Goal: Information Seeking & Learning: Learn about a topic

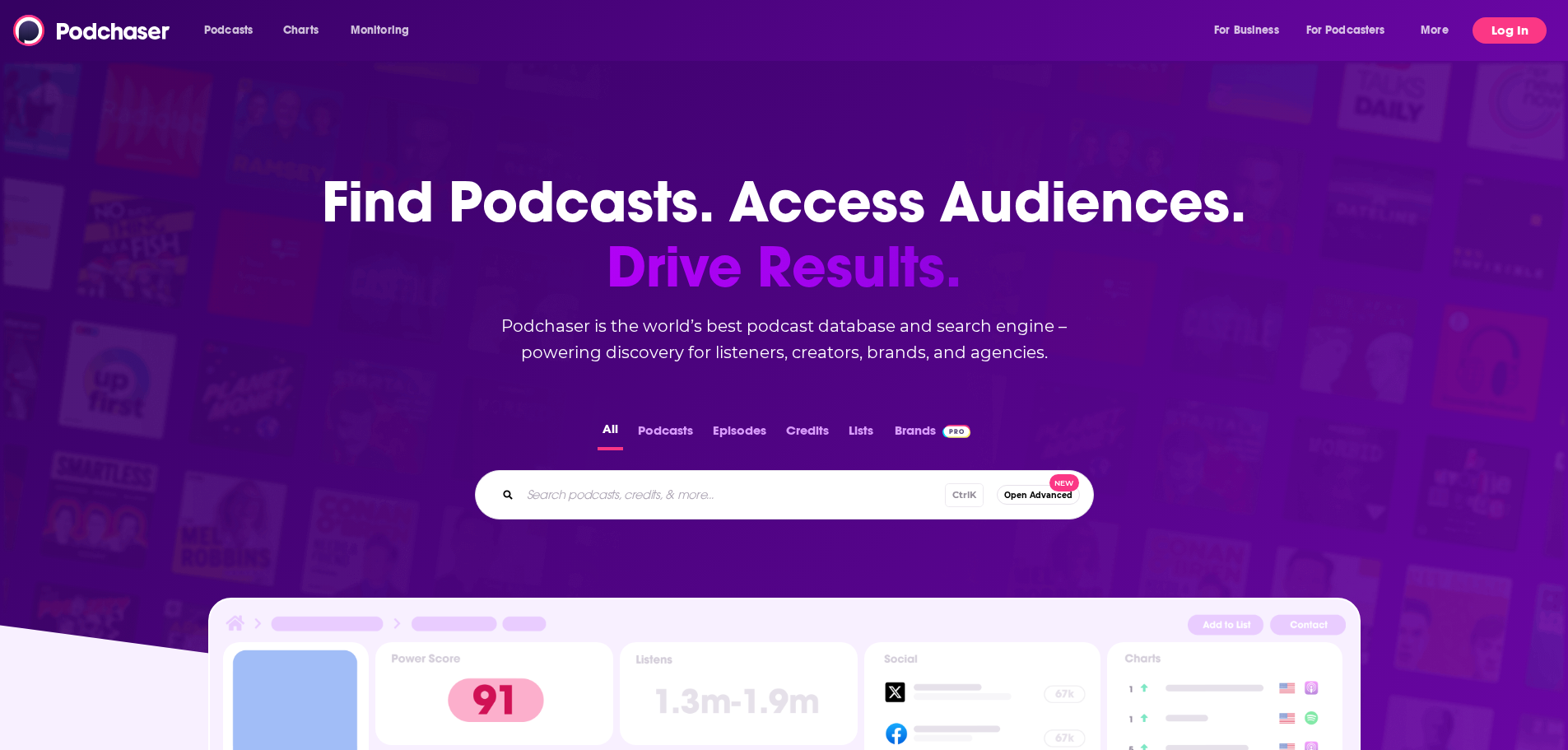
click at [1501, 32] on button "Log In" at bounding box center [1510, 30] width 74 height 27
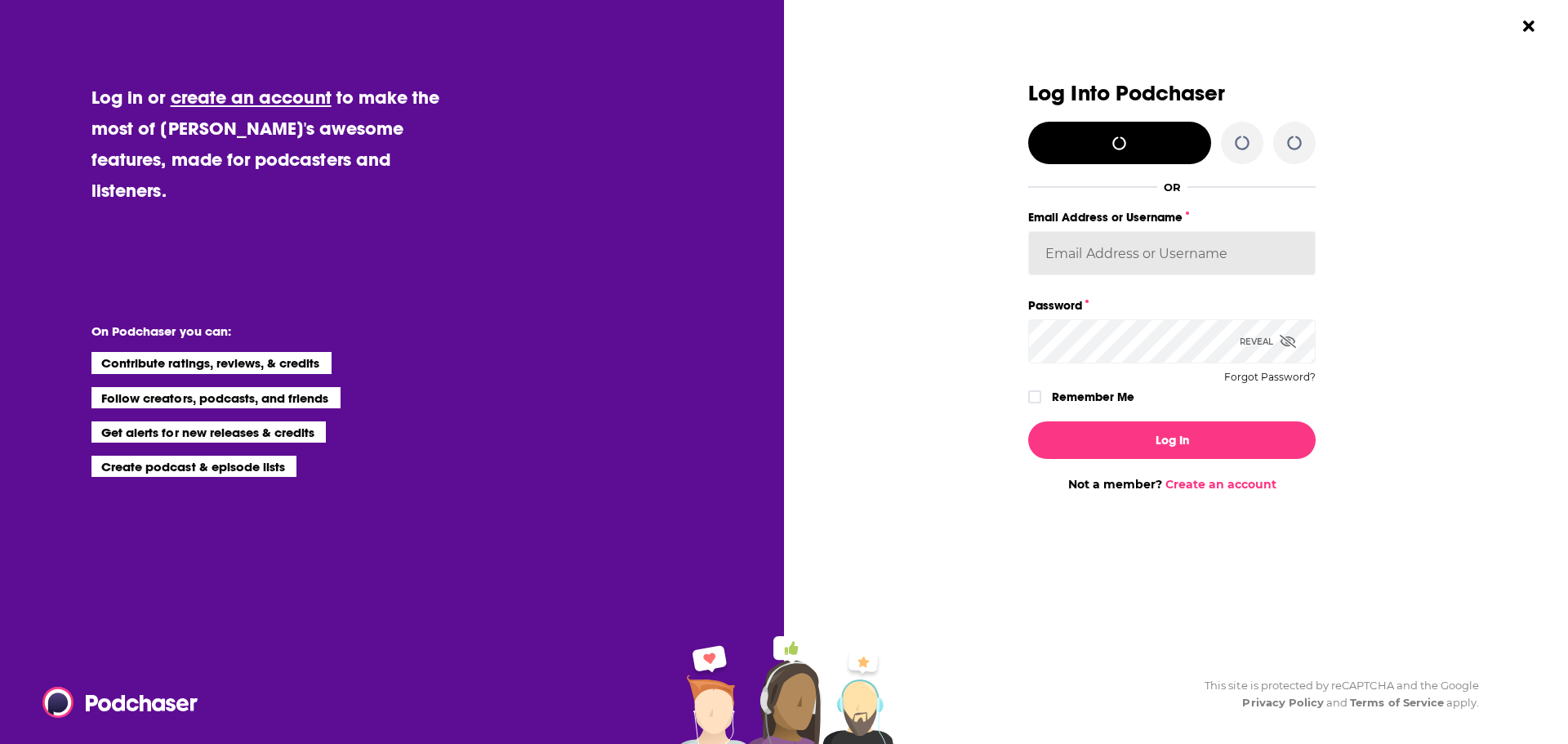
type input "[EMAIL_ADDRESS][DOMAIN_NAME]"
click at [1030, 396] on icon "Dialog" at bounding box center [1035, 397] width 10 height 10
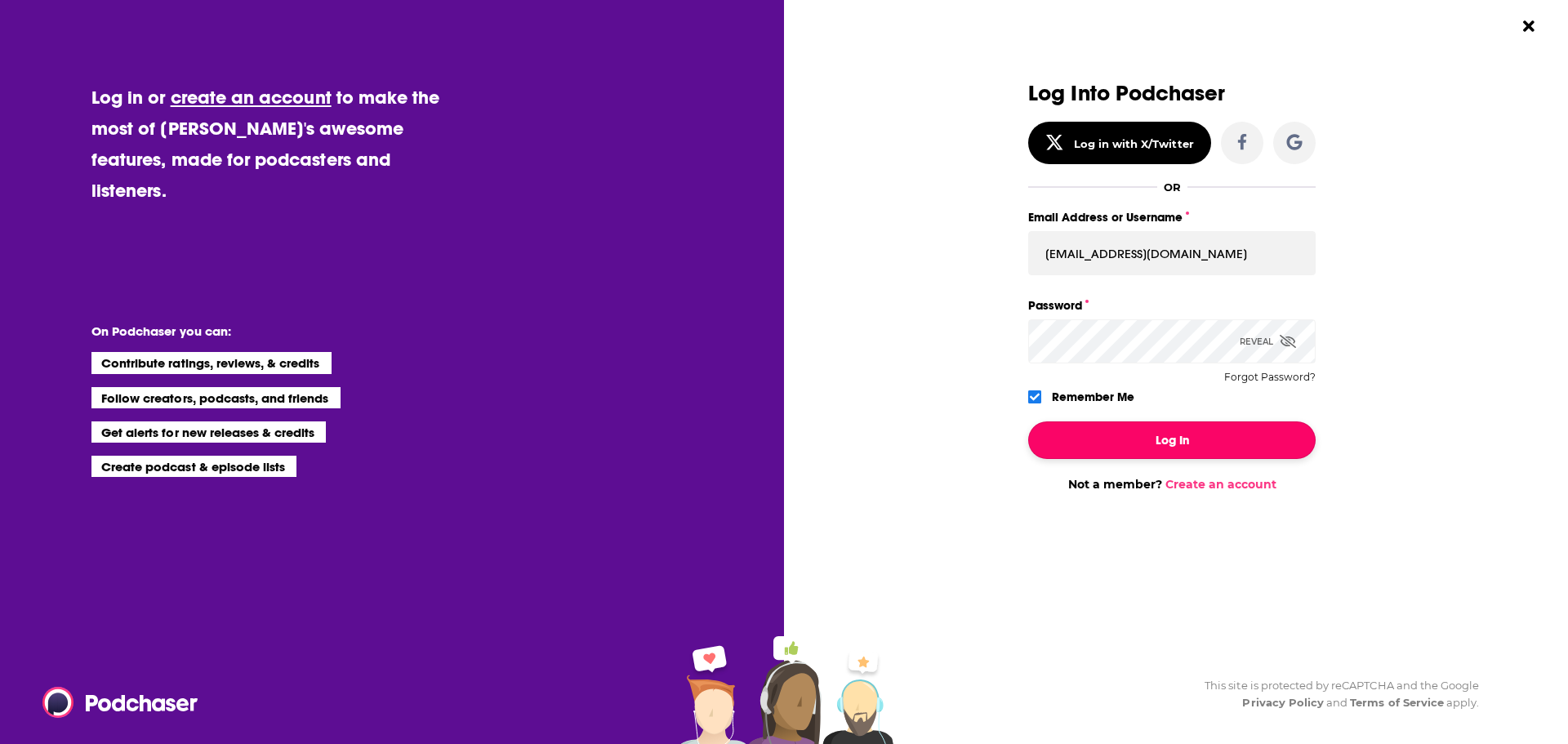
click at [1116, 434] on button "Log In" at bounding box center [1171, 440] width 288 height 37
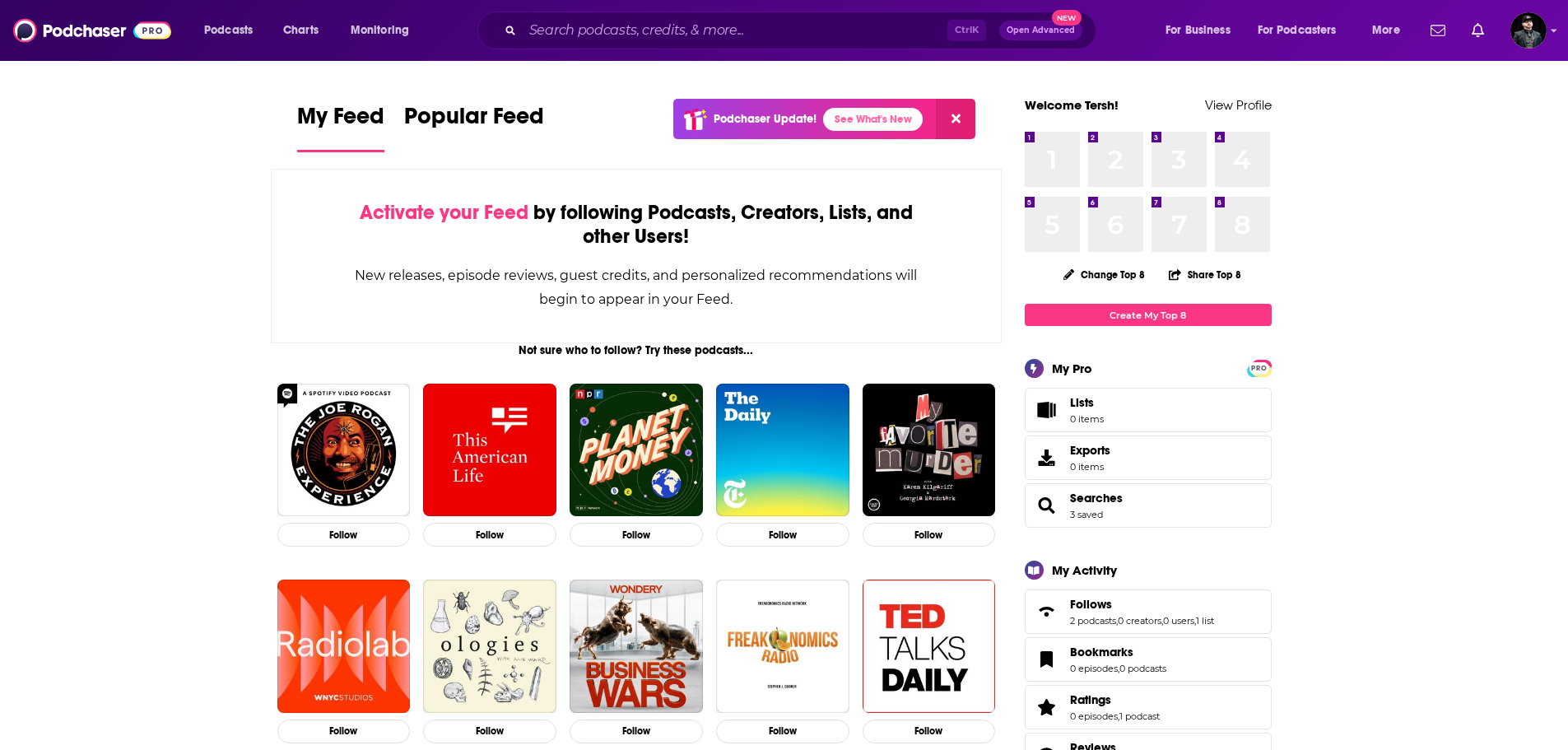
click at [1062, 146] on div "1 1" at bounding box center [1052, 159] width 55 height 55
click at [1030, 132] on div "1 1" at bounding box center [1052, 159] width 55 height 55
click at [1030, 139] on div "1 1" at bounding box center [1052, 159] width 55 height 55
click at [1524, 28] on img "Logged in as tersh" at bounding box center [1528, 30] width 37 height 37
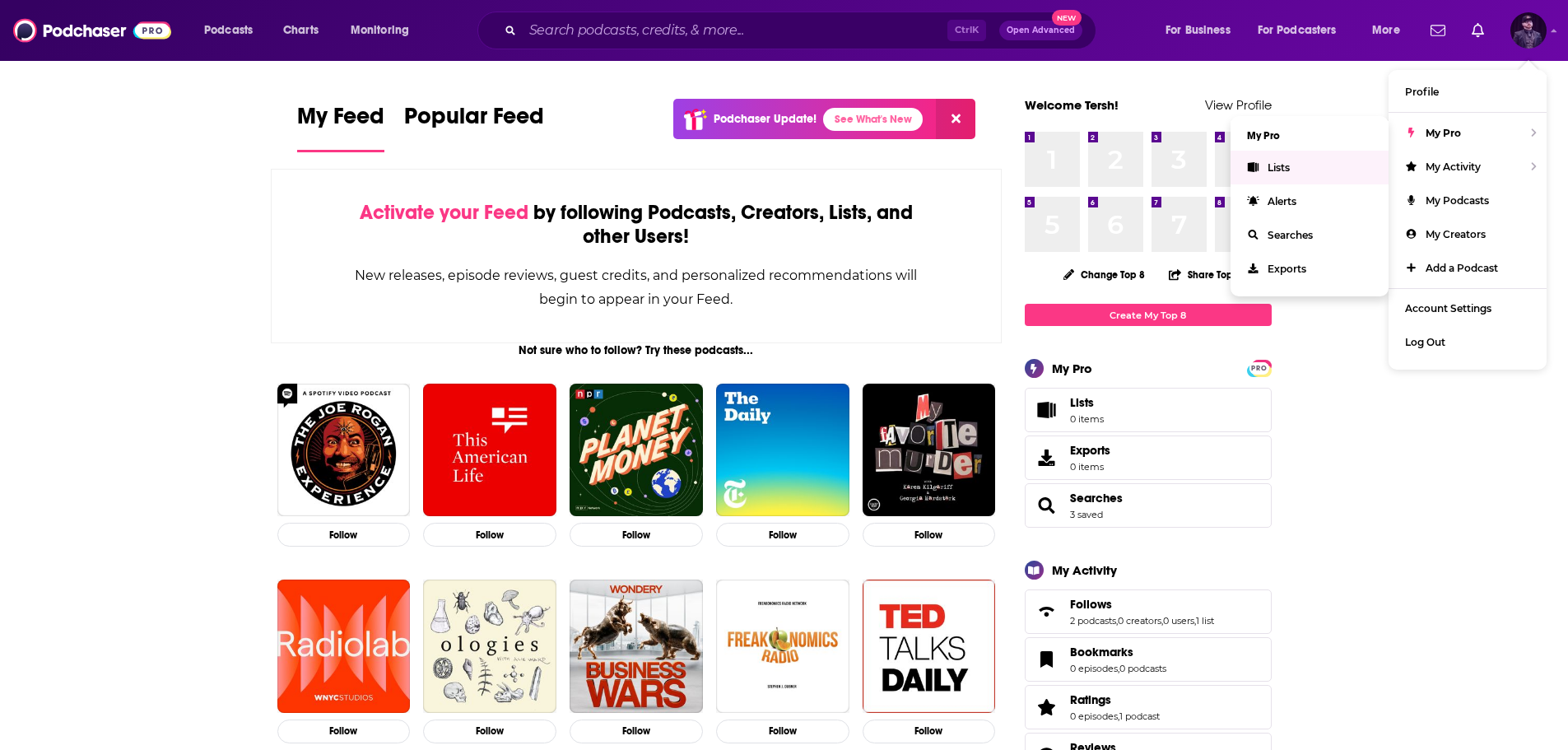
click at [1330, 169] on link "Lists" at bounding box center [1310, 167] width 158 height 34
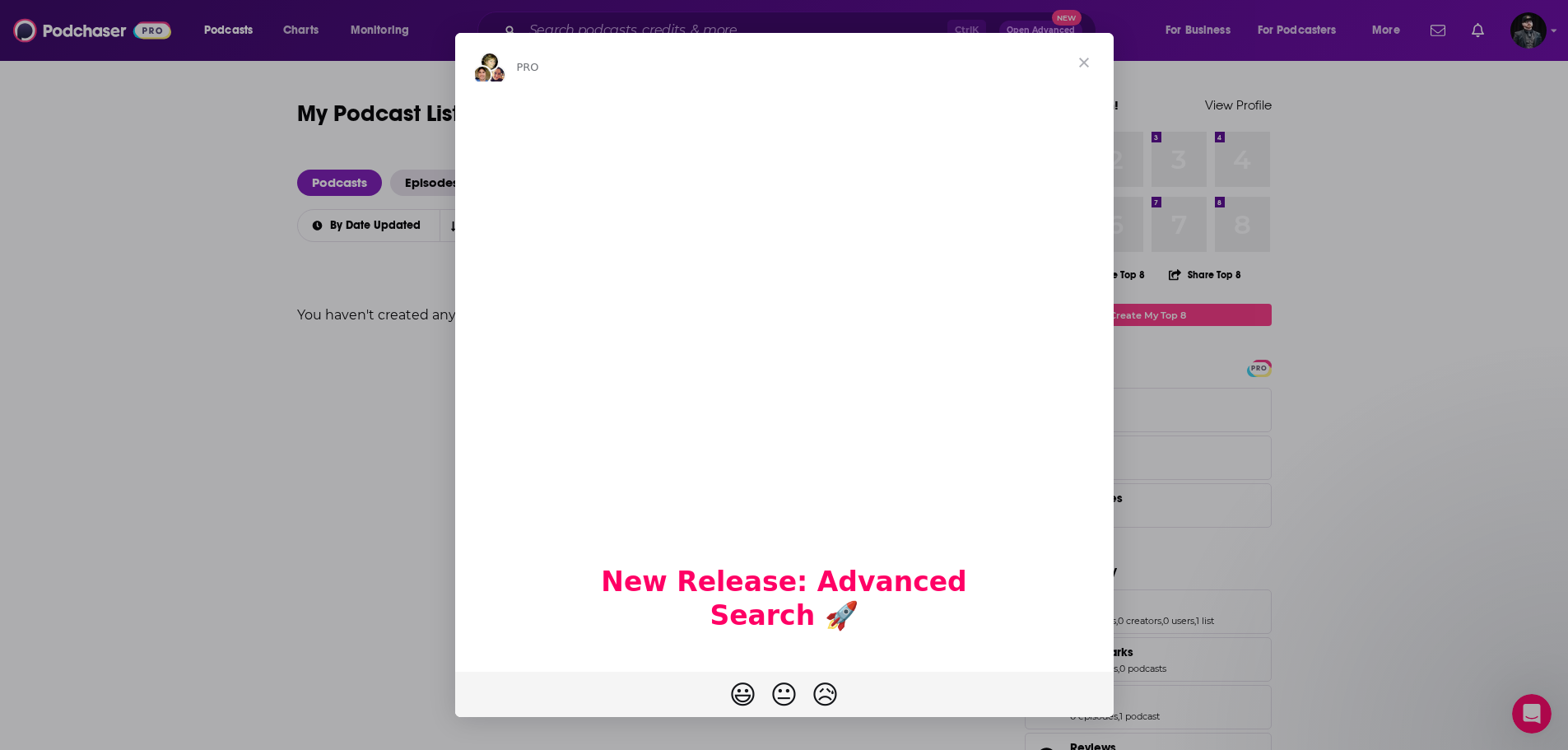
click at [1081, 64] on span "Close" at bounding box center [1084, 62] width 59 height 59
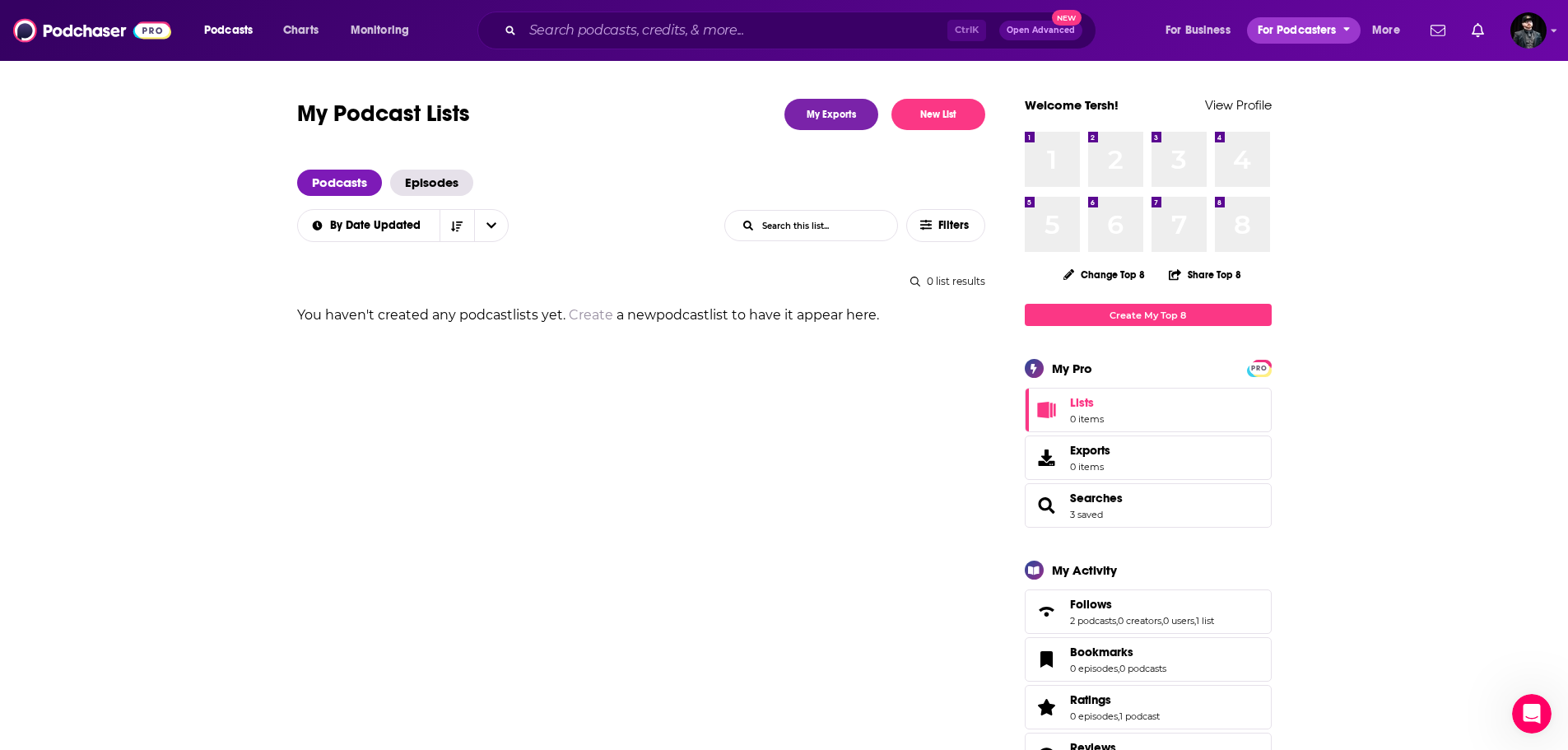
click at [1308, 35] on span "For Podcasters" at bounding box center [1298, 30] width 79 height 23
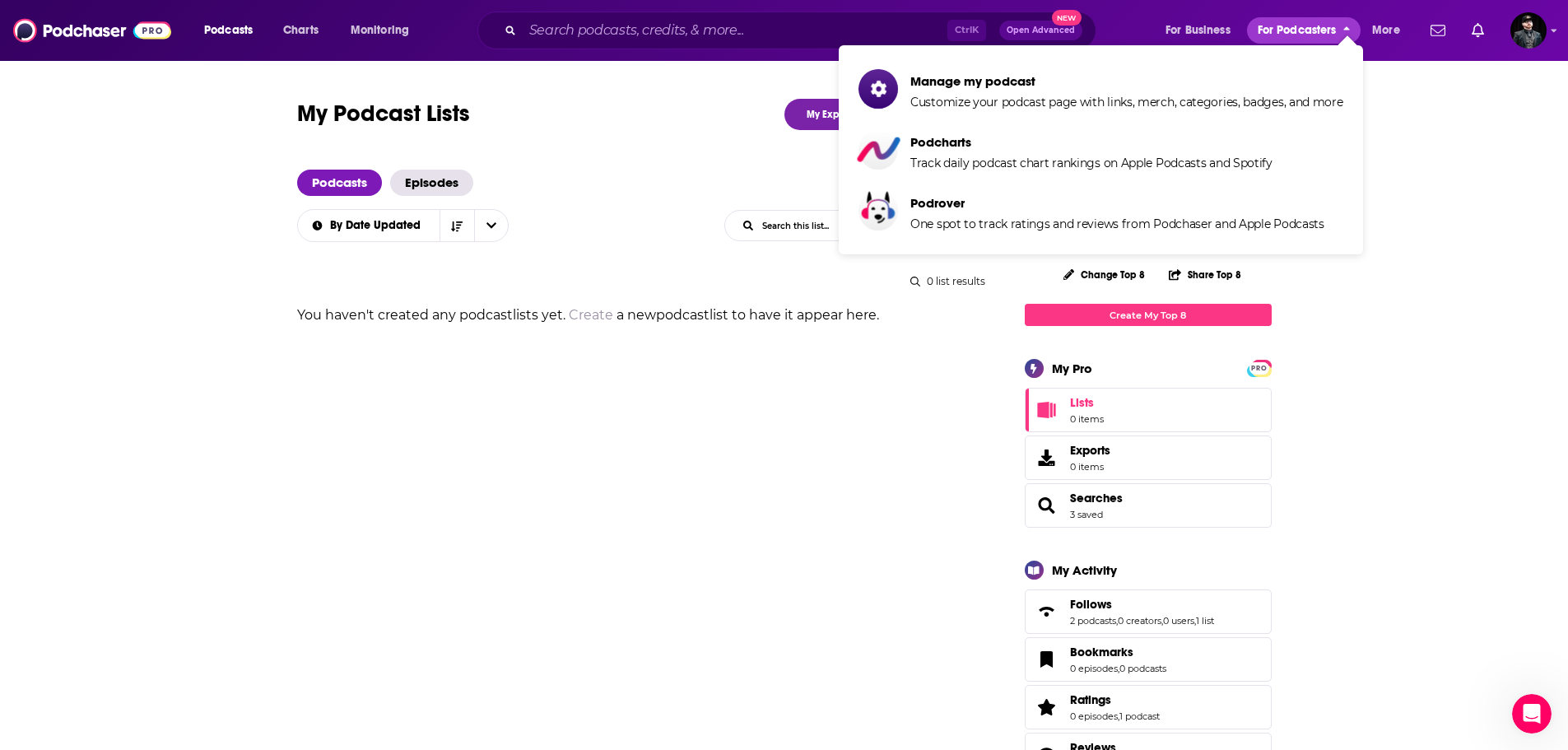
click at [1308, 35] on span "For Podcasters" at bounding box center [1298, 30] width 79 height 23
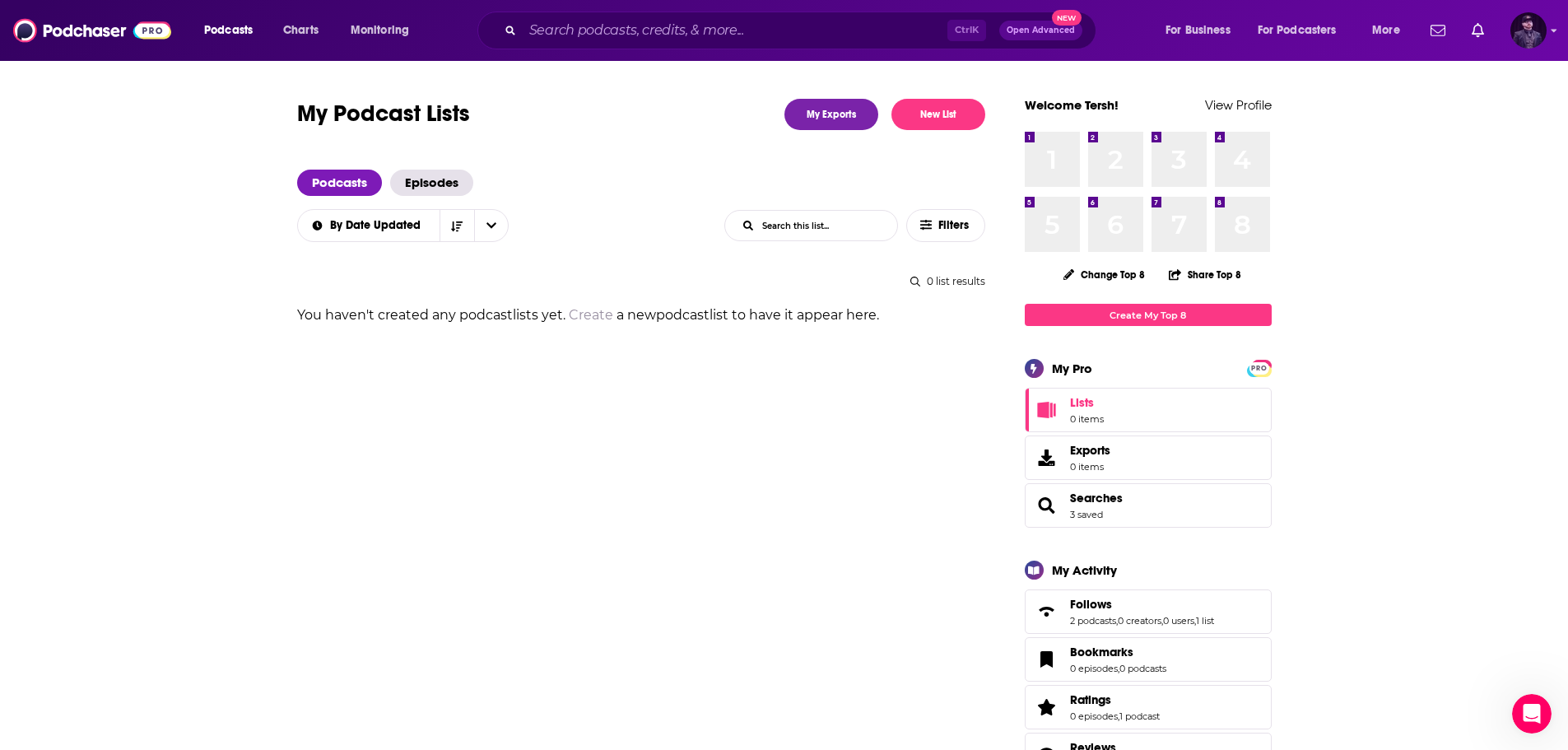
click at [1526, 30] on img "Logged in as tersh" at bounding box center [1528, 30] width 37 height 37
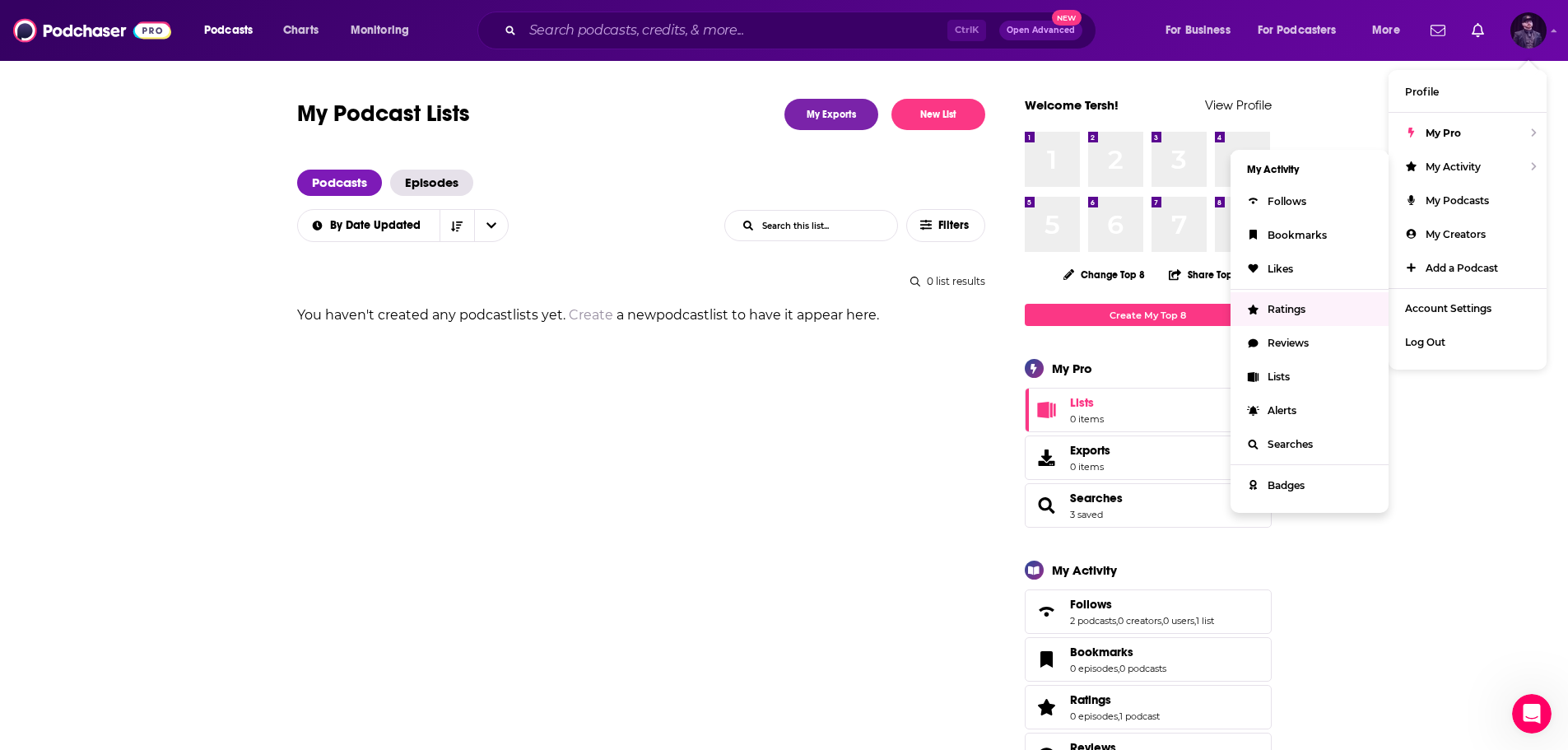
click at [1318, 313] on link "Ratings" at bounding box center [1310, 309] width 158 height 34
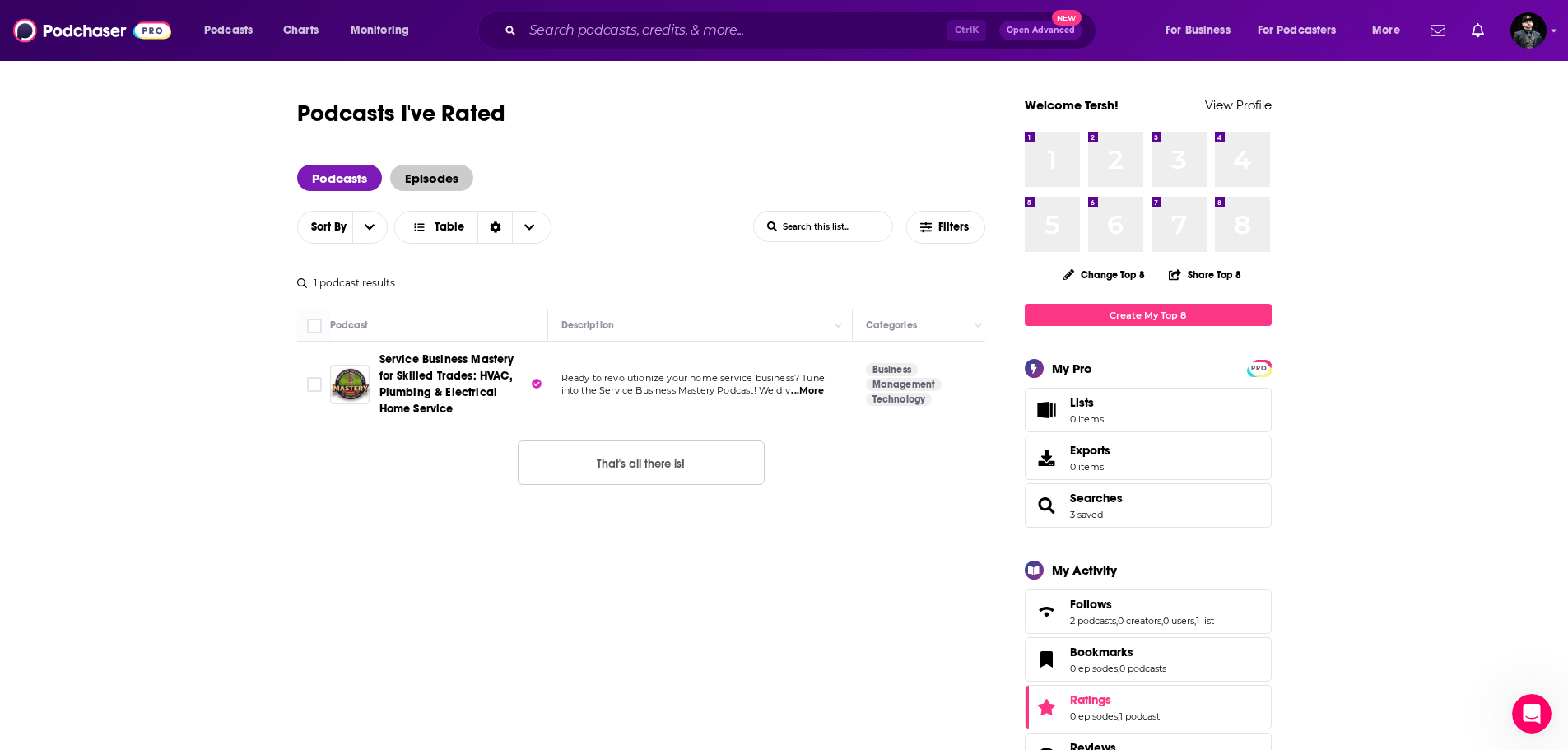
click at [414, 174] on span "Episodes" at bounding box center [432, 177] width 83 height 27
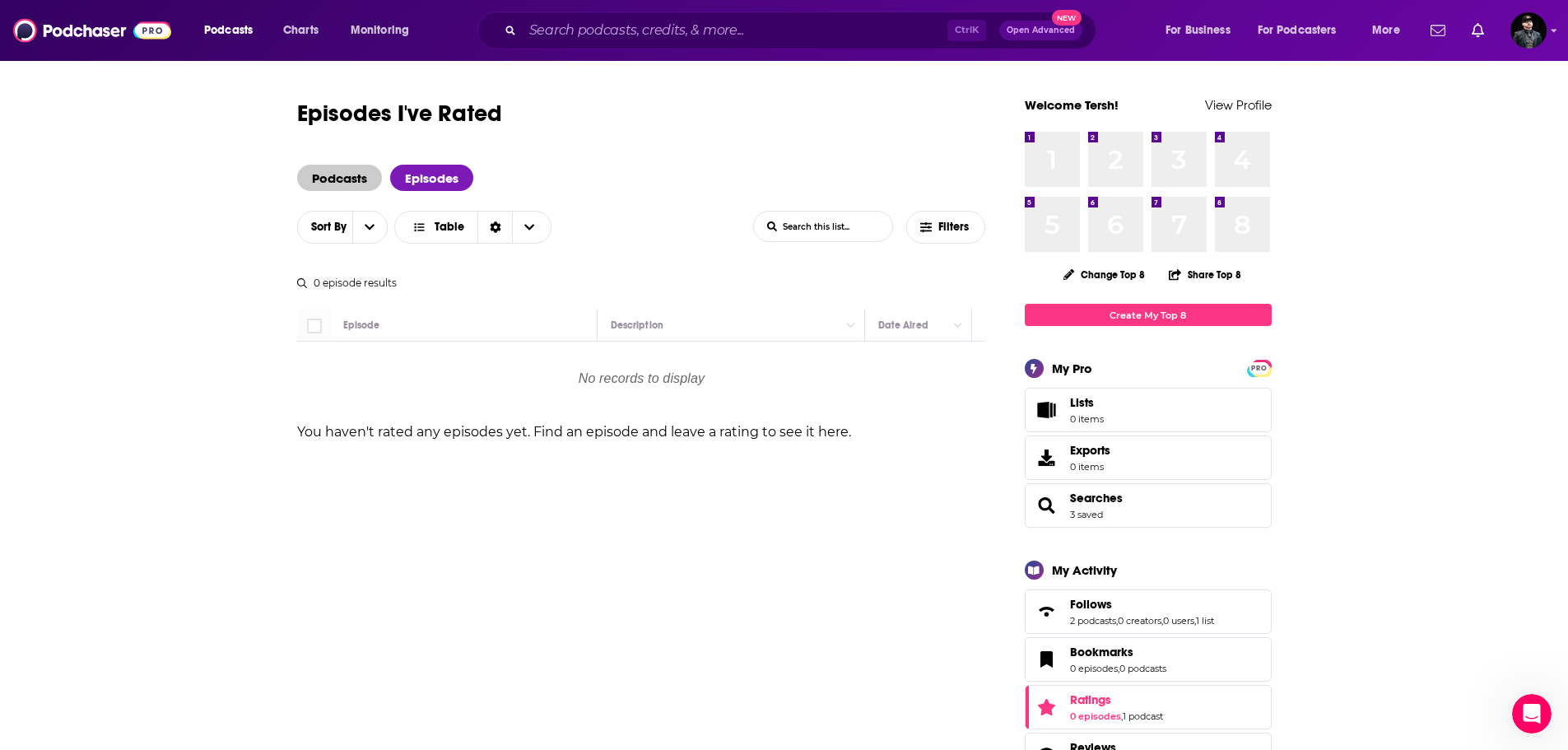
click at [359, 168] on span "Podcasts" at bounding box center [340, 177] width 85 height 27
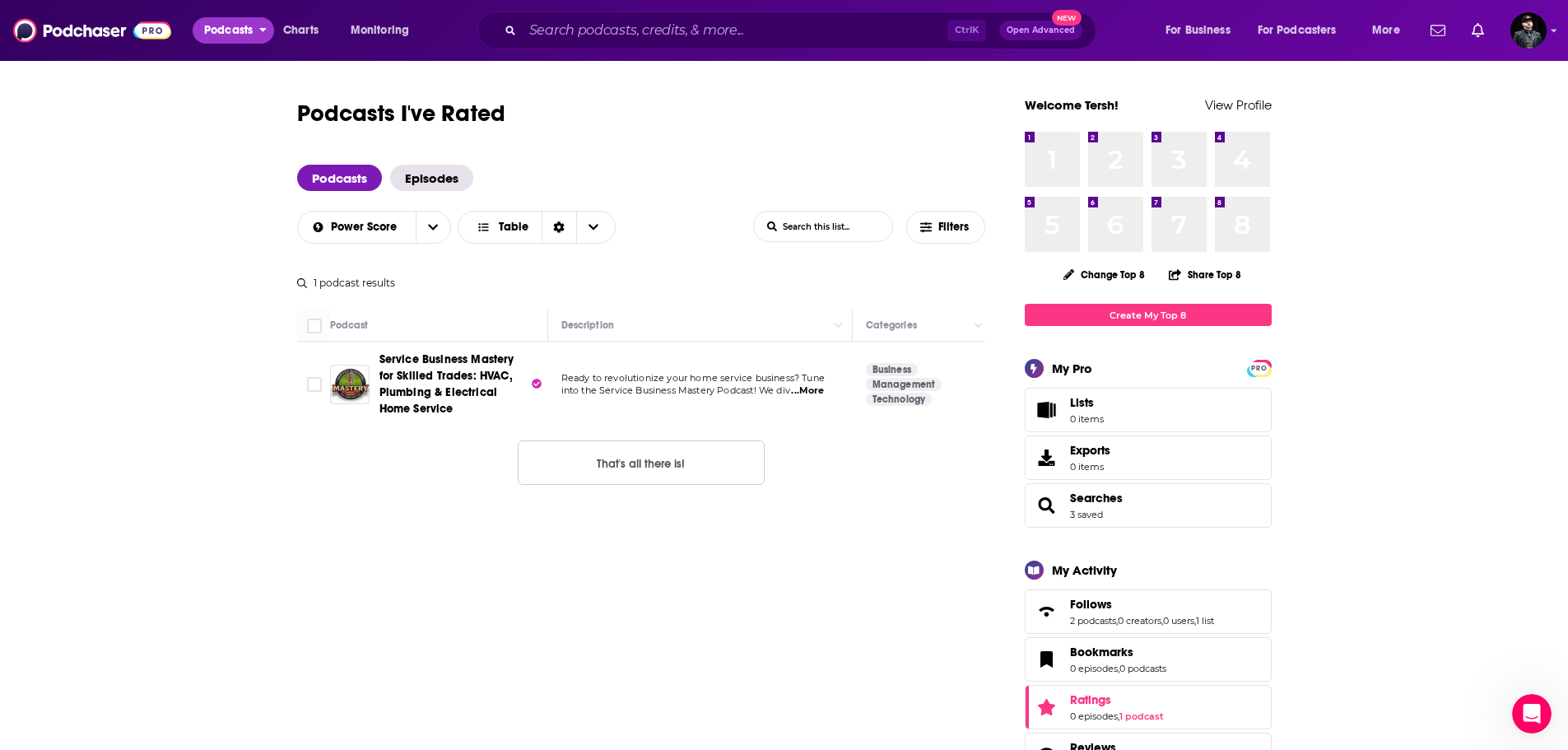
click at [246, 27] on span "Podcasts" at bounding box center [228, 30] width 49 height 23
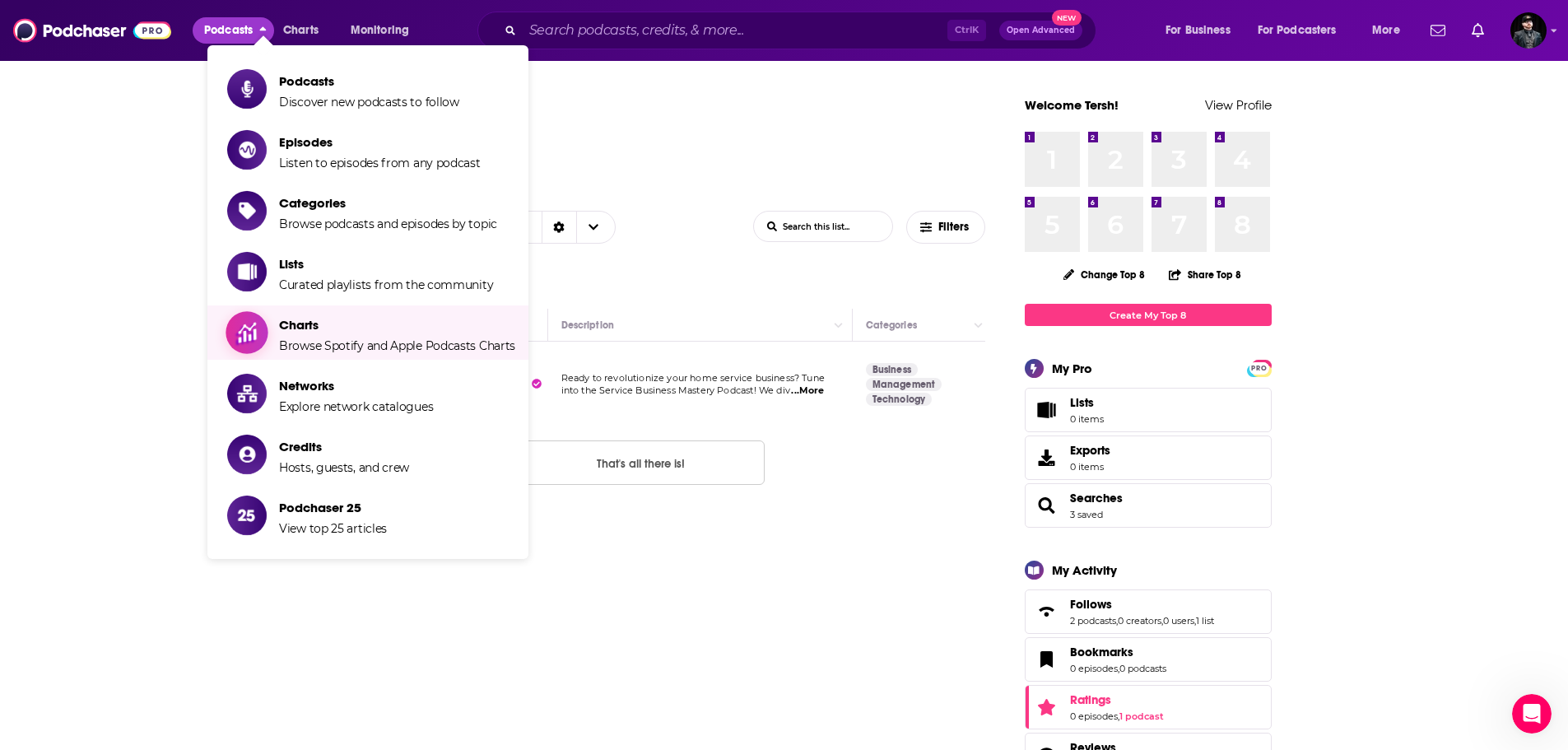
click at [312, 329] on span "Charts" at bounding box center [397, 325] width 237 height 16
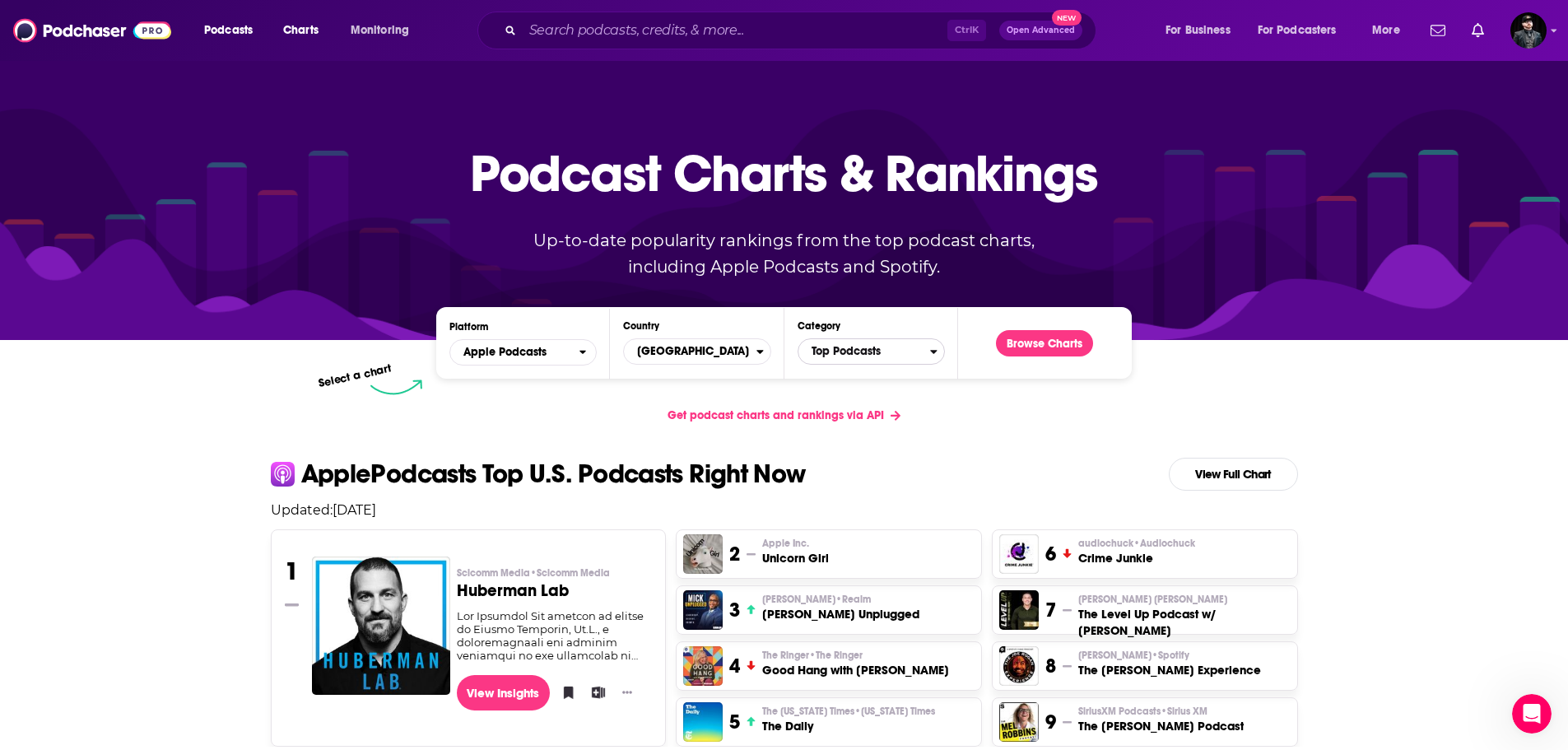
click at [837, 356] on span "Top Podcasts" at bounding box center [864, 351] width 132 height 28
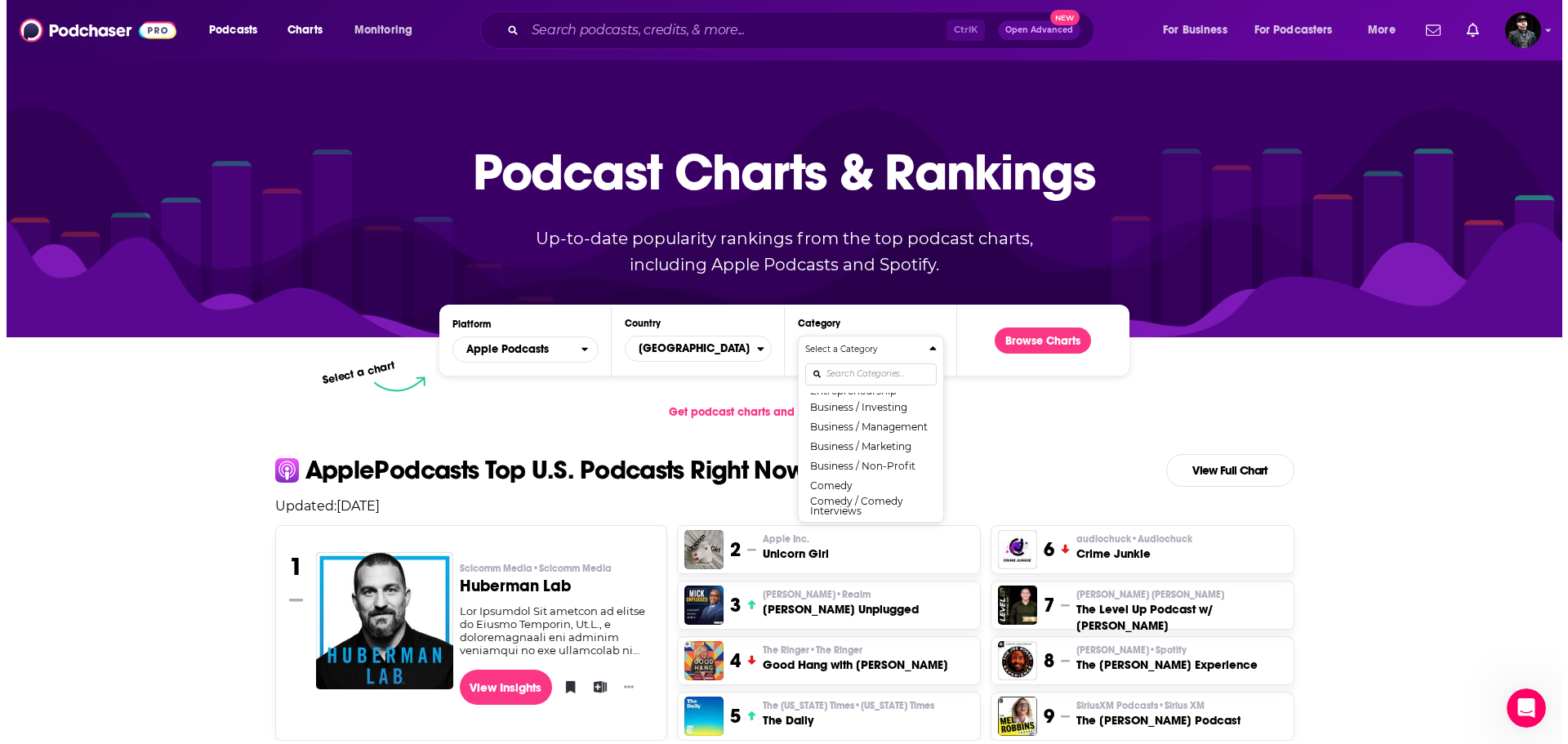
scroll to position [205, 0]
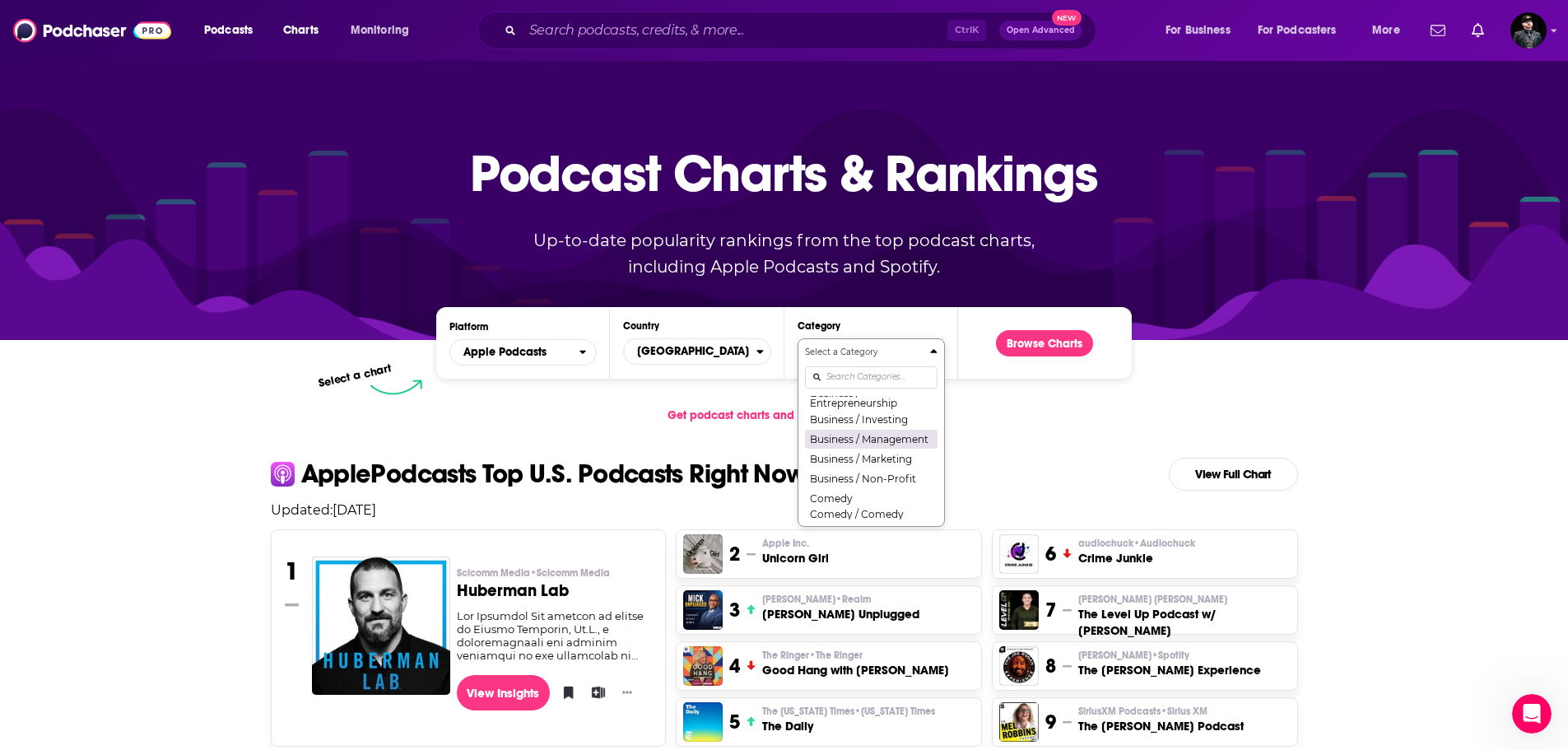
click at [894, 447] on button "Business / Management" at bounding box center [871, 438] width 133 height 20
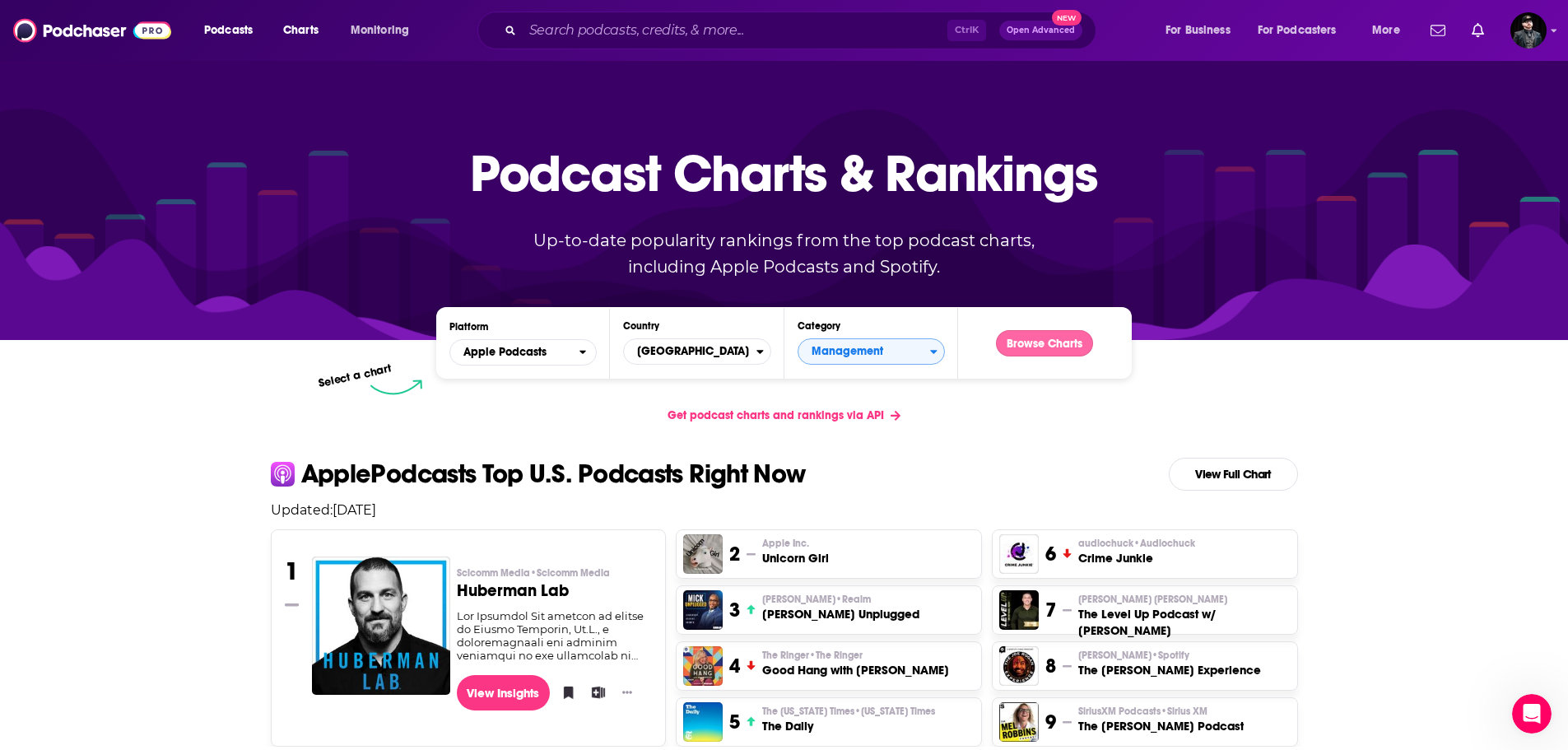
click at [1055, 346] on button "Browse Charts" at bounding box center [1044, 342] width 97 height 27
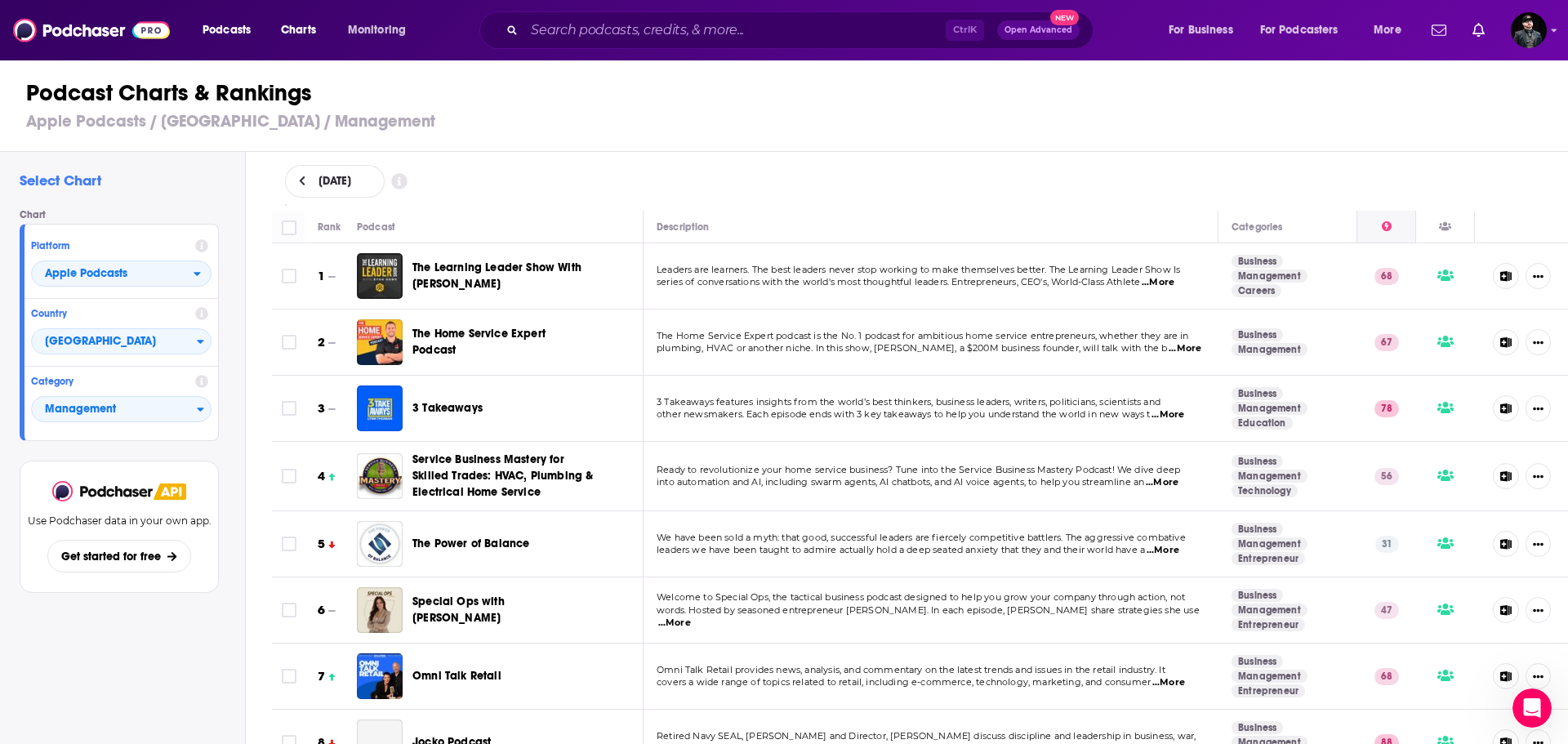
click at [1381, 225] on icon at bounding box center [1386, 226] width 10 height 10
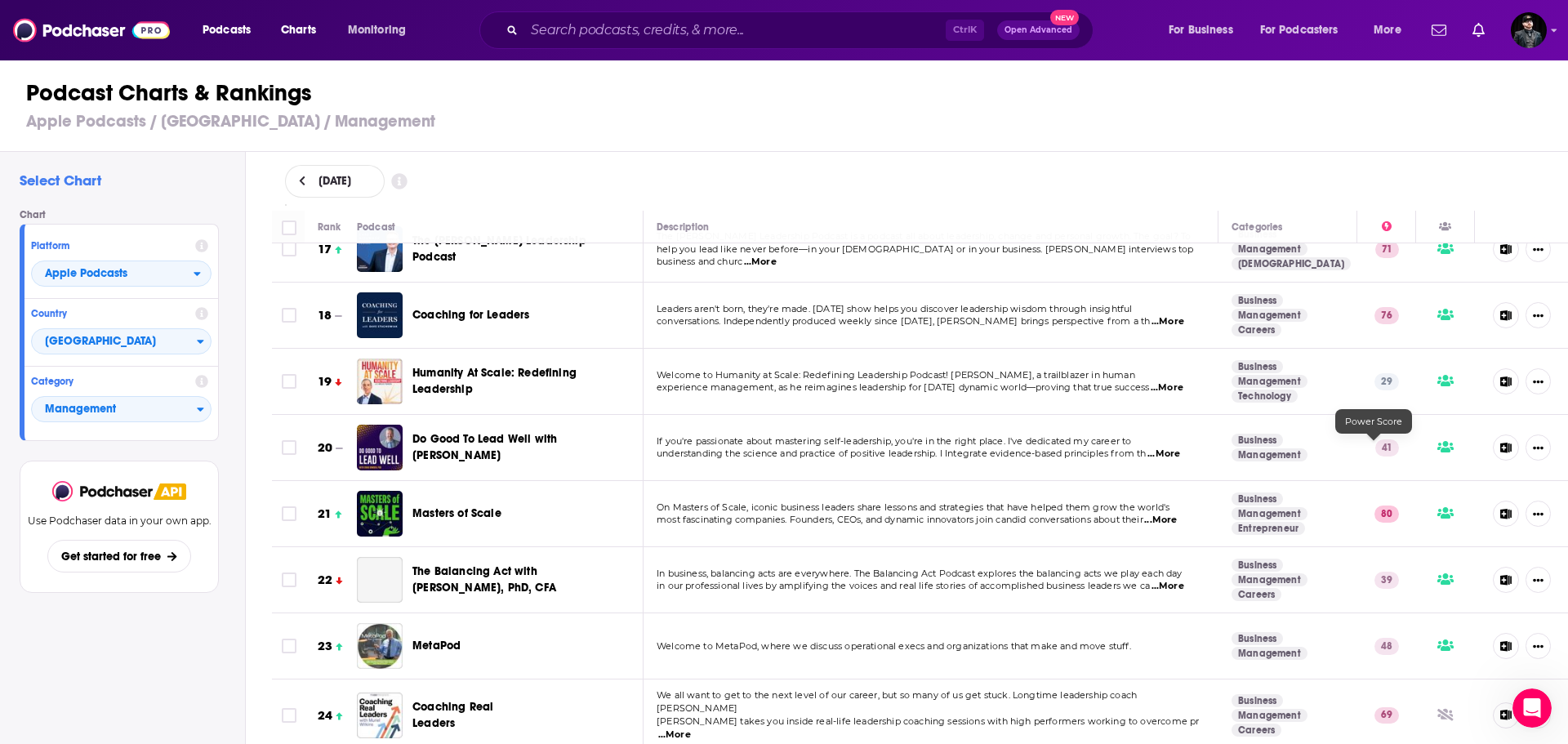
scroll to position [1224, 0]
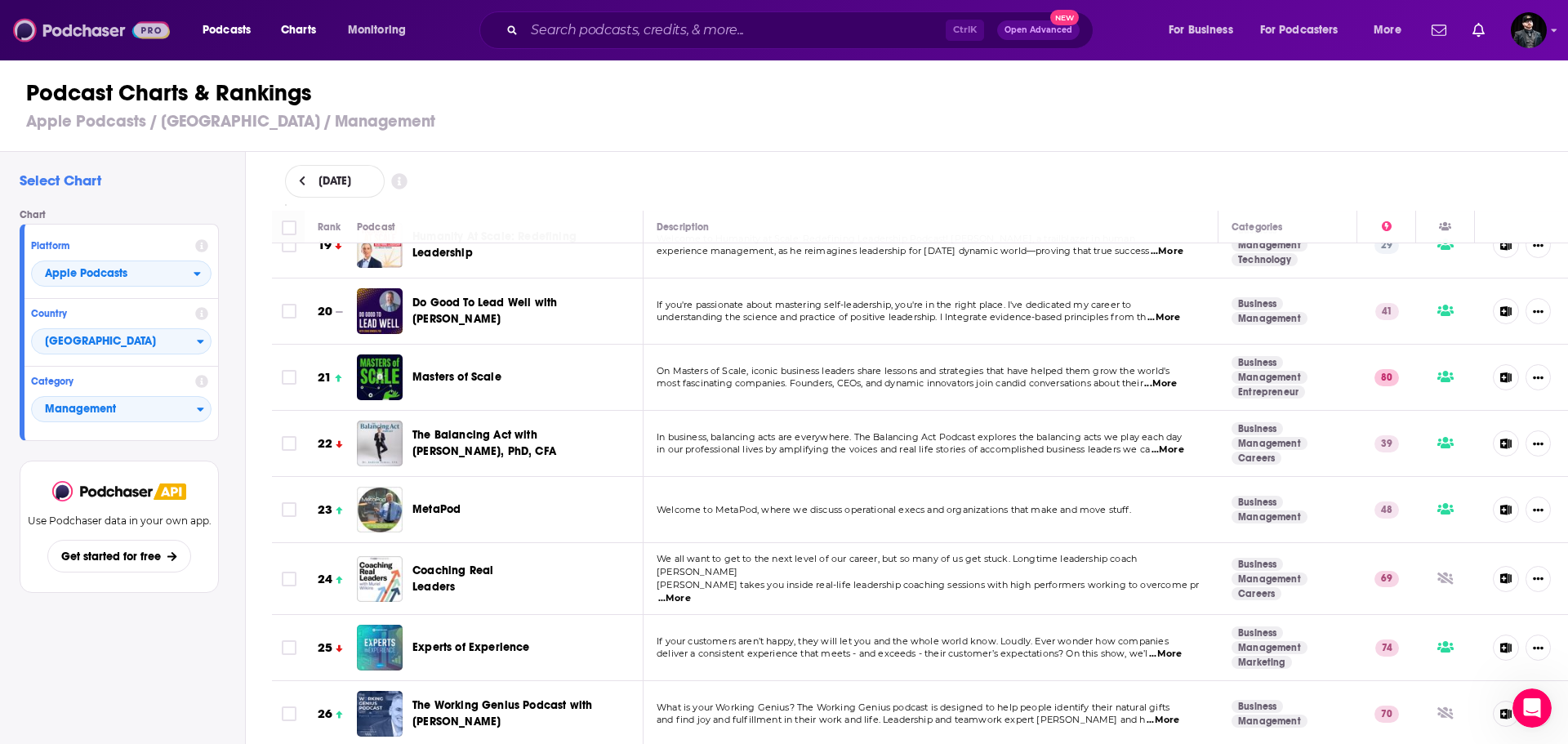
click at [103, 31] on img at bounding box center [91, 30] width 157 height 31
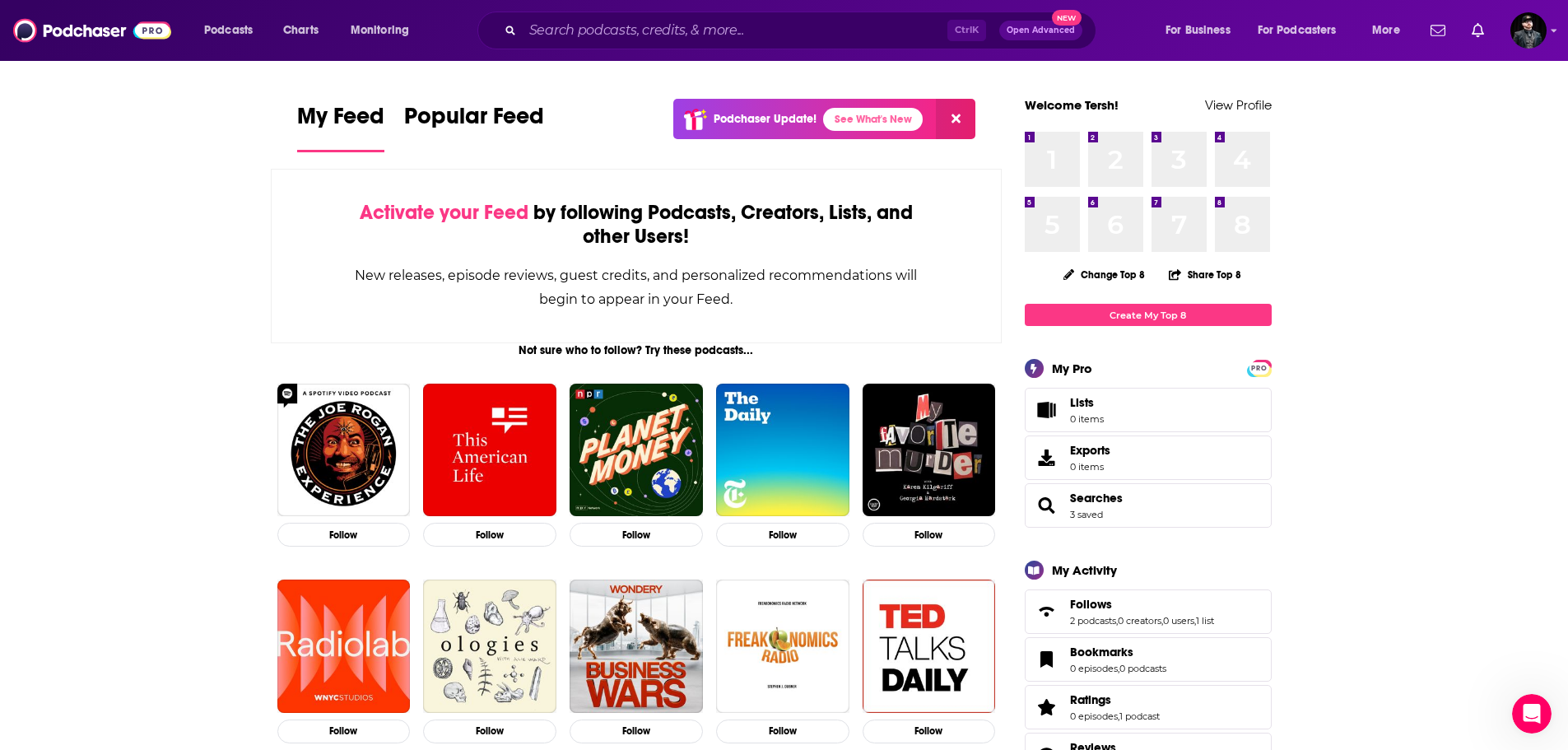
click at [1049, 32] on span "Open Advanced" at bounding box center [1040, 31] width 68 height 8
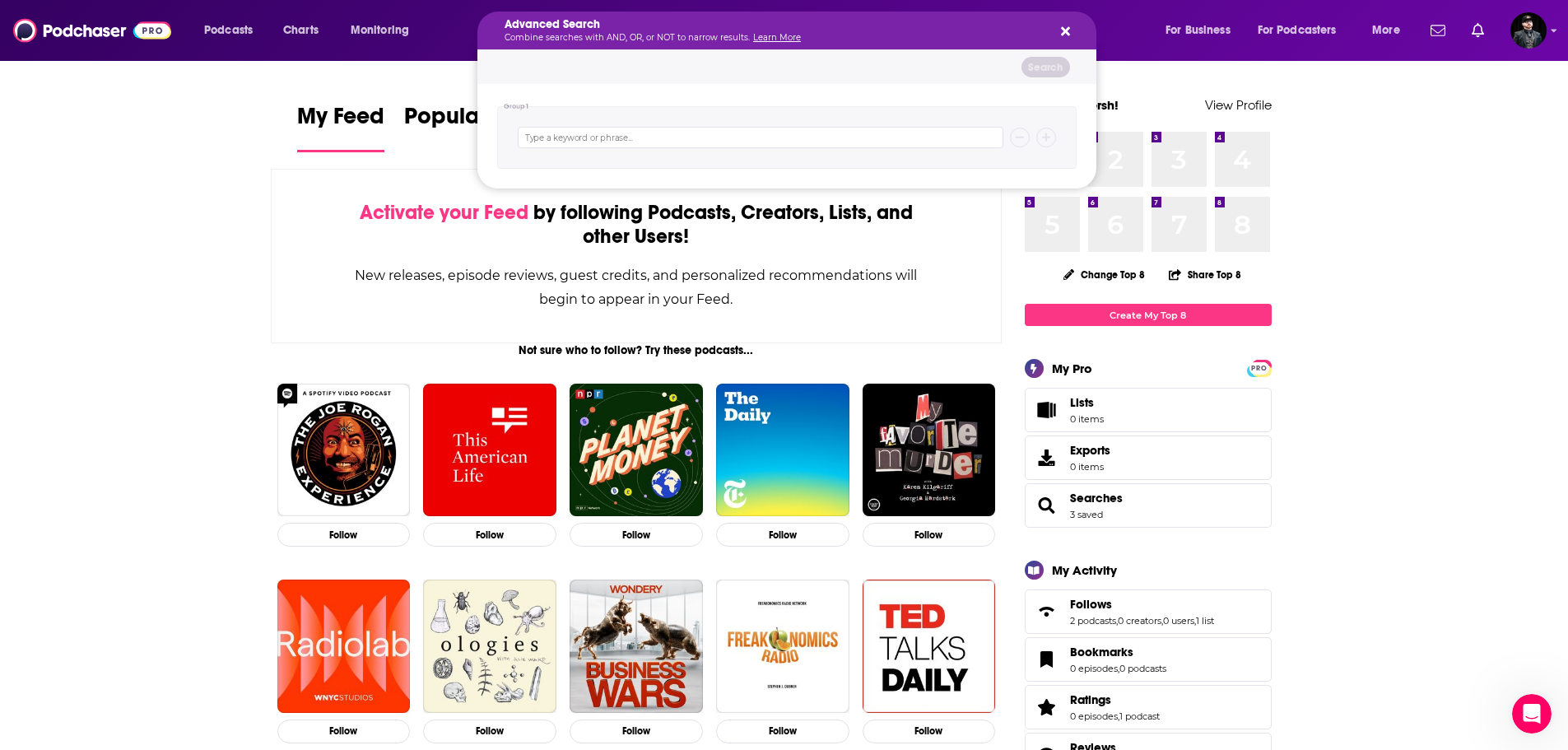
click at [1068, 35] on icon "Search podcasts, credits, & more..." at bounding box center [1065, 31] width 9 height 9
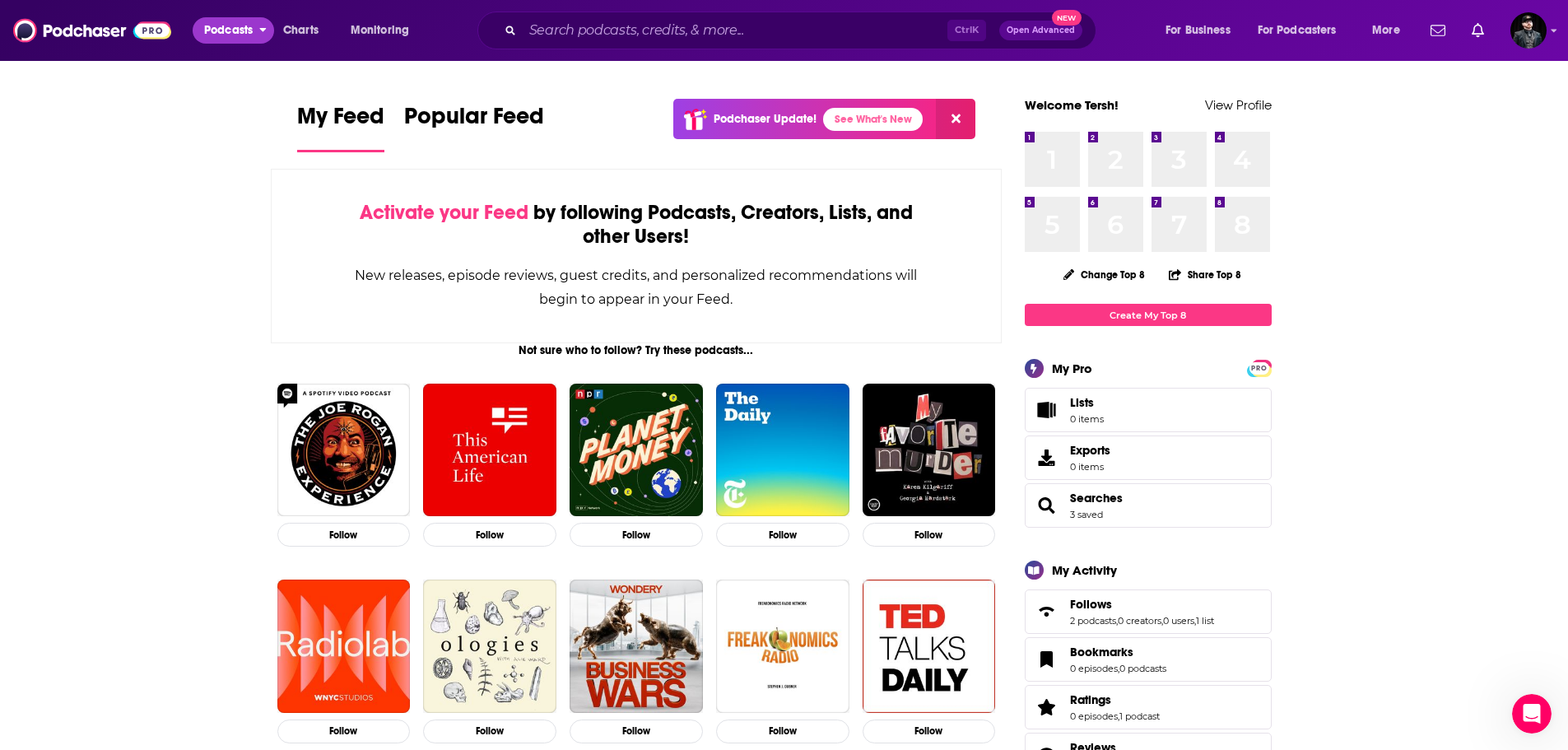
click at [263, 28] on icon "open menu" at bounding box center [262, 28] width 7 height 12
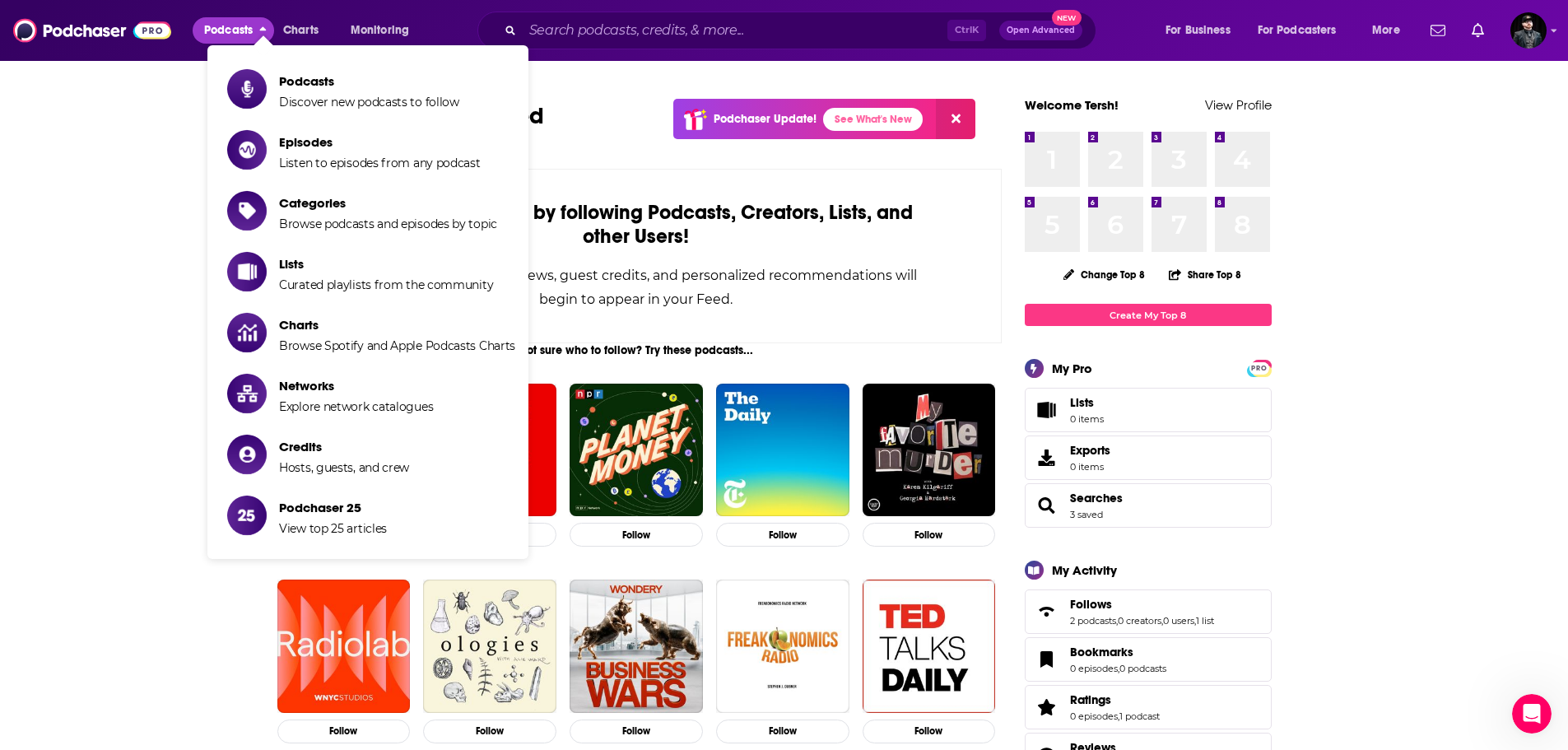
click at [263, 28] on icon "close menu" at bounding box center [263, 29] width 7 height 4
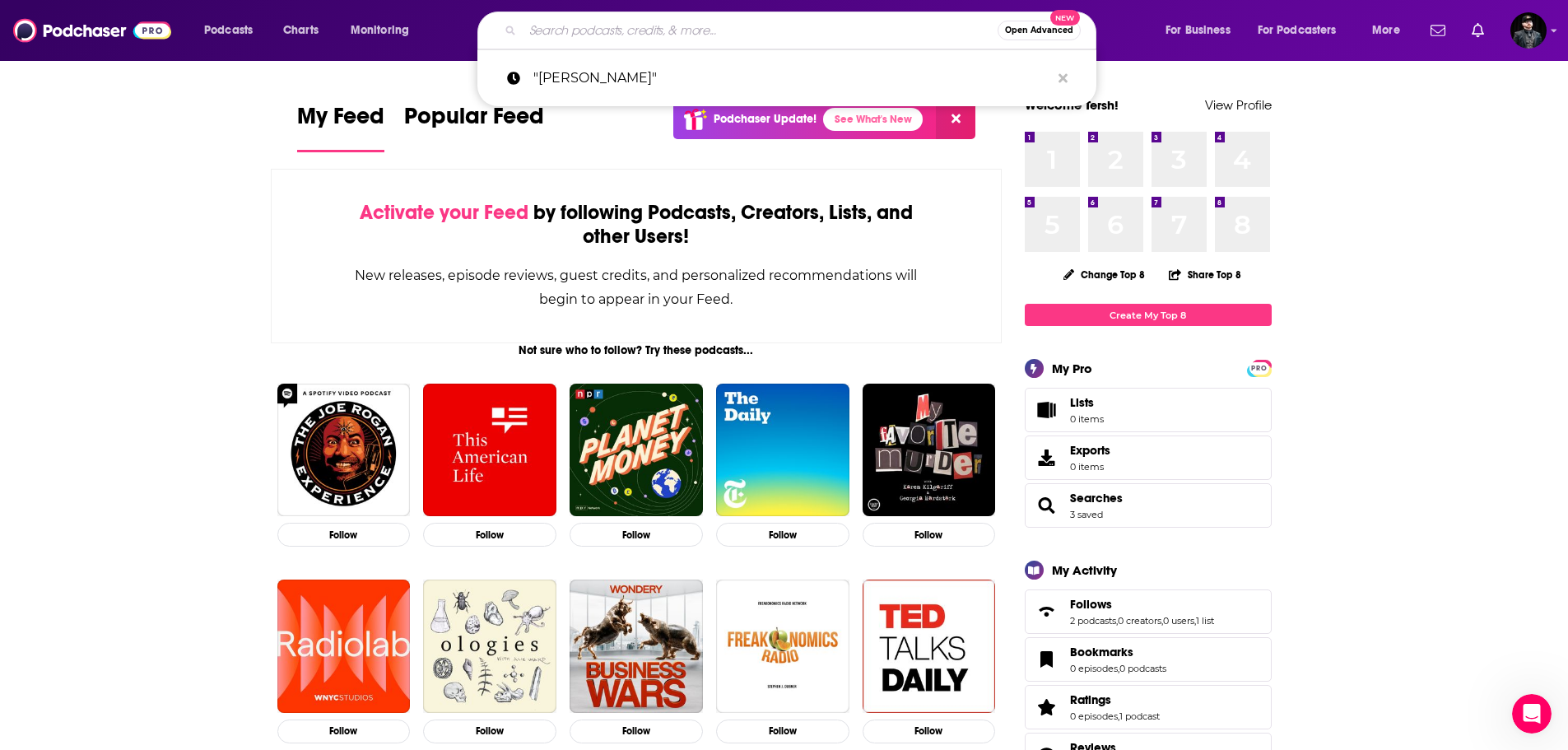
click at [578, 31] on input "Search podcasts, credits, & more..." at bounding box center [760, 30] width 475 height 27
click at [568, 71] on p ""[PERSON_NAME]"" at bounding box center [792, 77] width 517 height 43
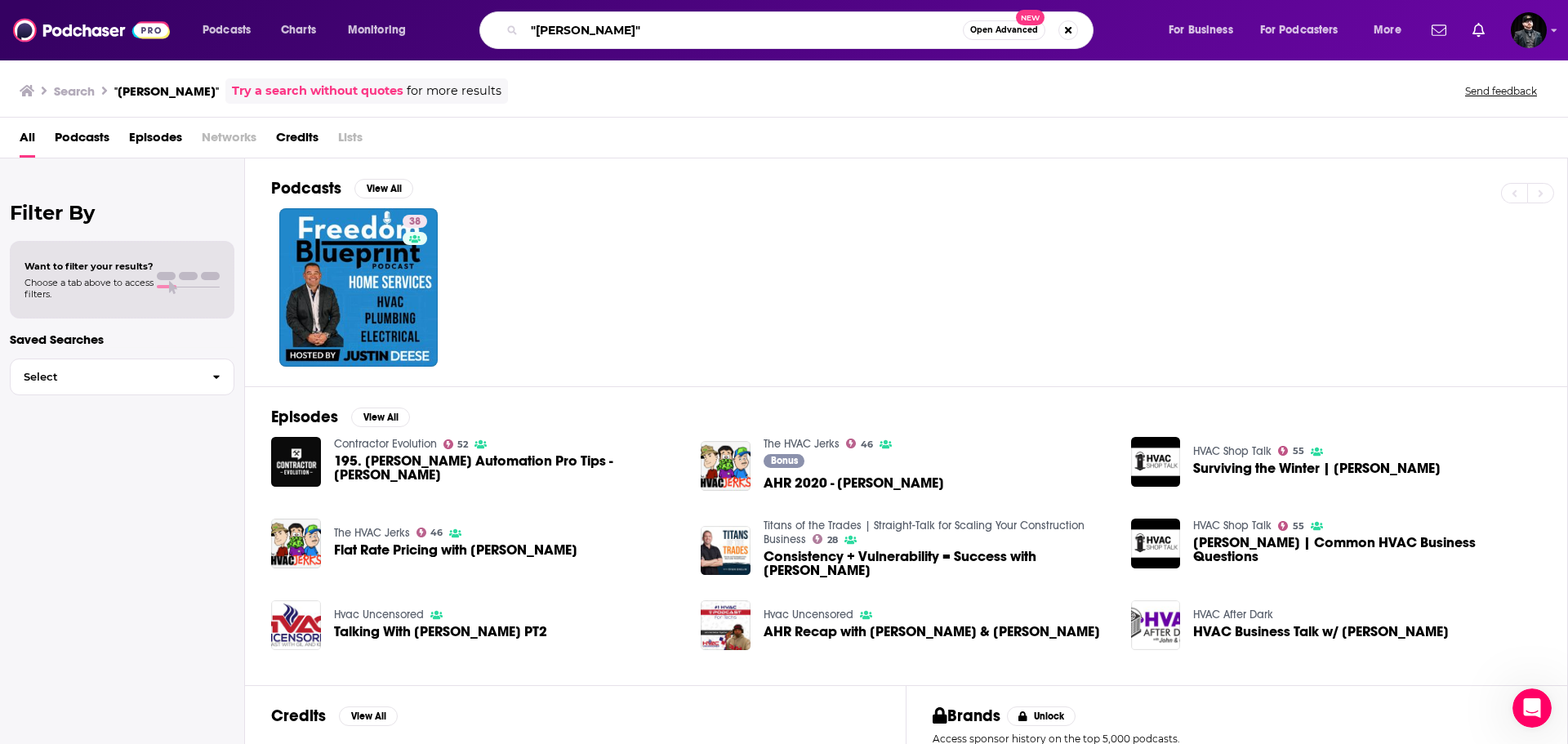
click at [582, 29] on input ""[PERSON_NAME]"" at bounding box center [743, 29] width 439 height 27
click at [637, 22] on input ""[PERSON_NAME]"" at bounding box center [743, 29] width 439 height 27
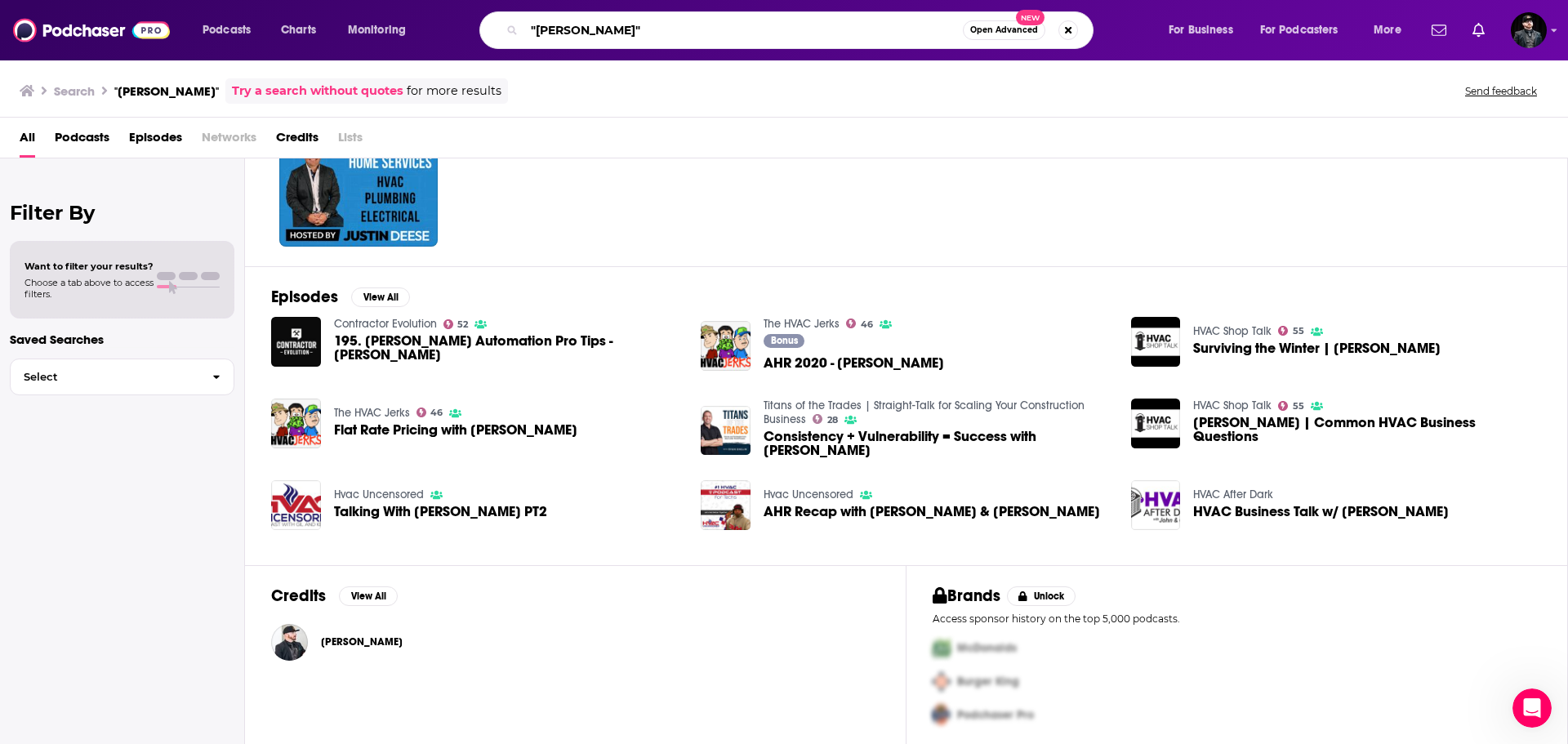
scroll to position [125, 0]
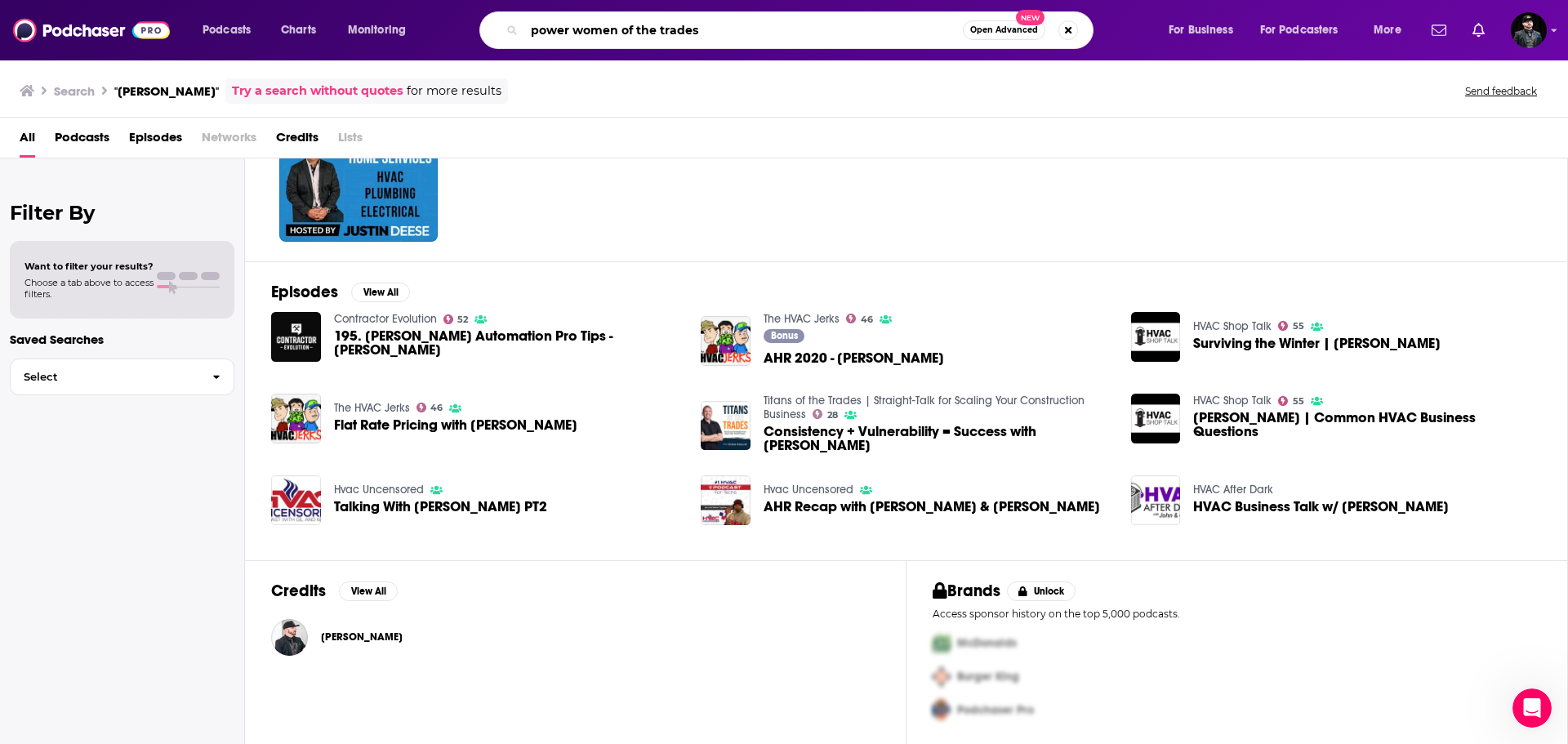
type input "power women of the trades"
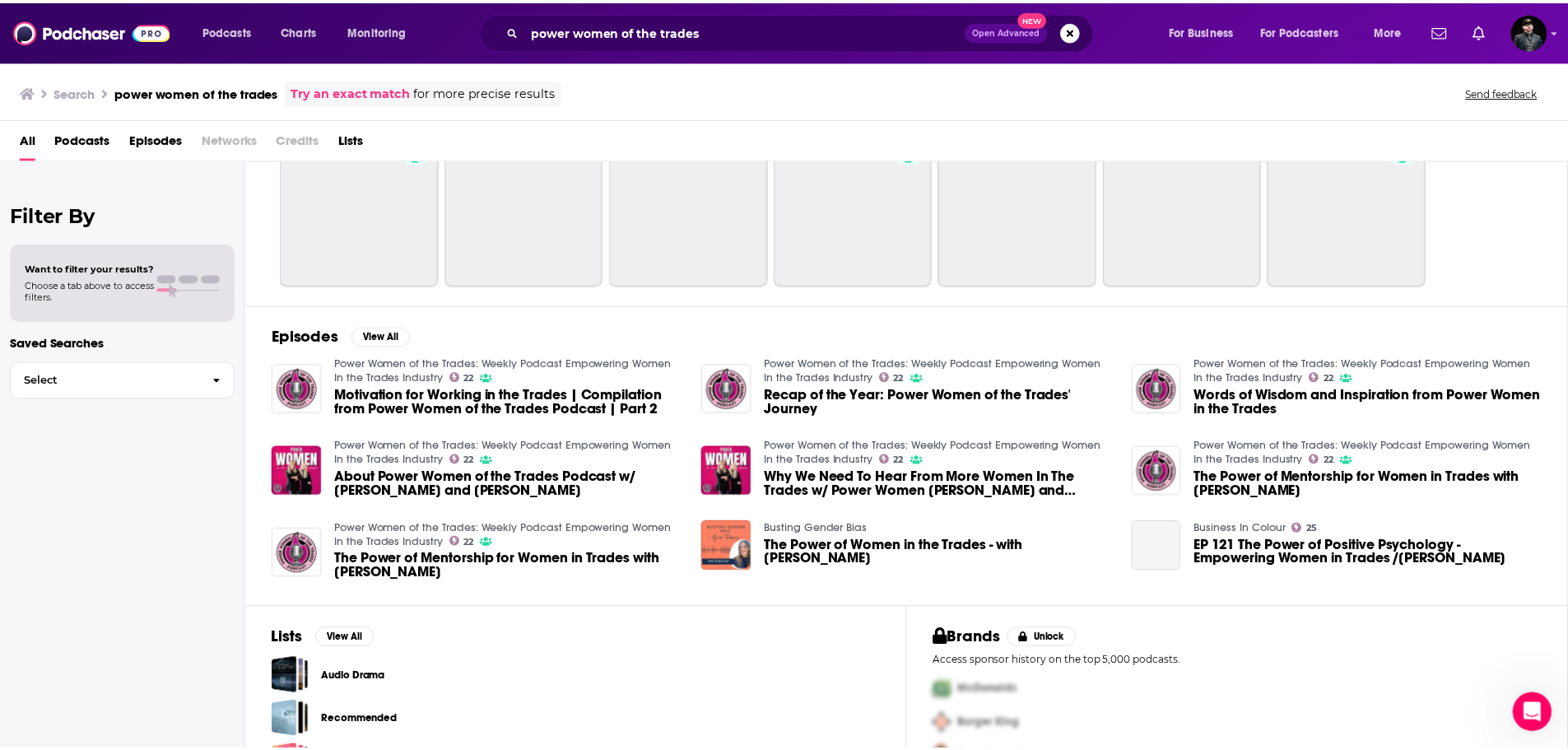
scroll to position [126, 0]
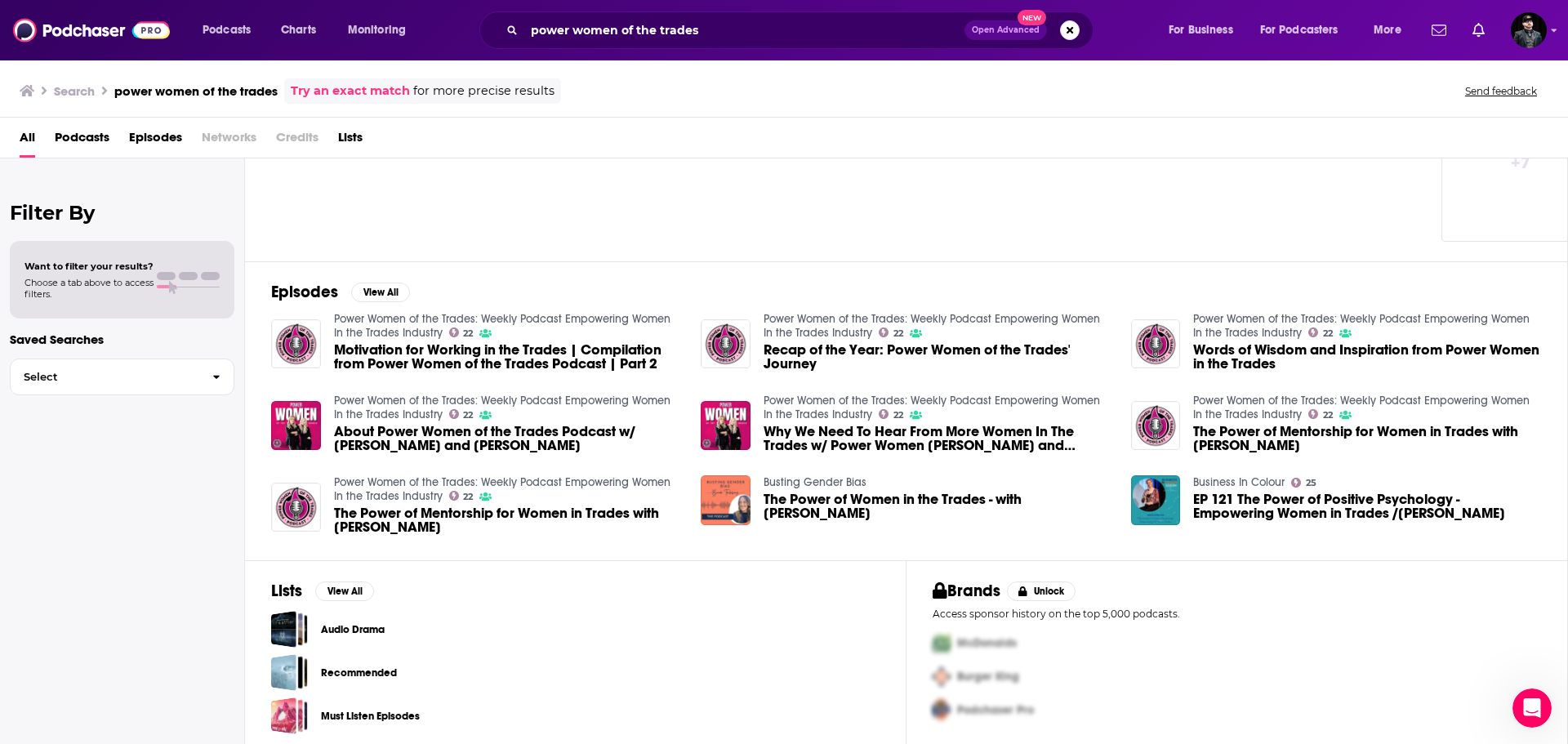
click at [380, 327] on link "Power Women of the Trades: Weekly Podcast Empowering Women In the Trades Indust…" at bounding box center [502, 326] width 337 height 27
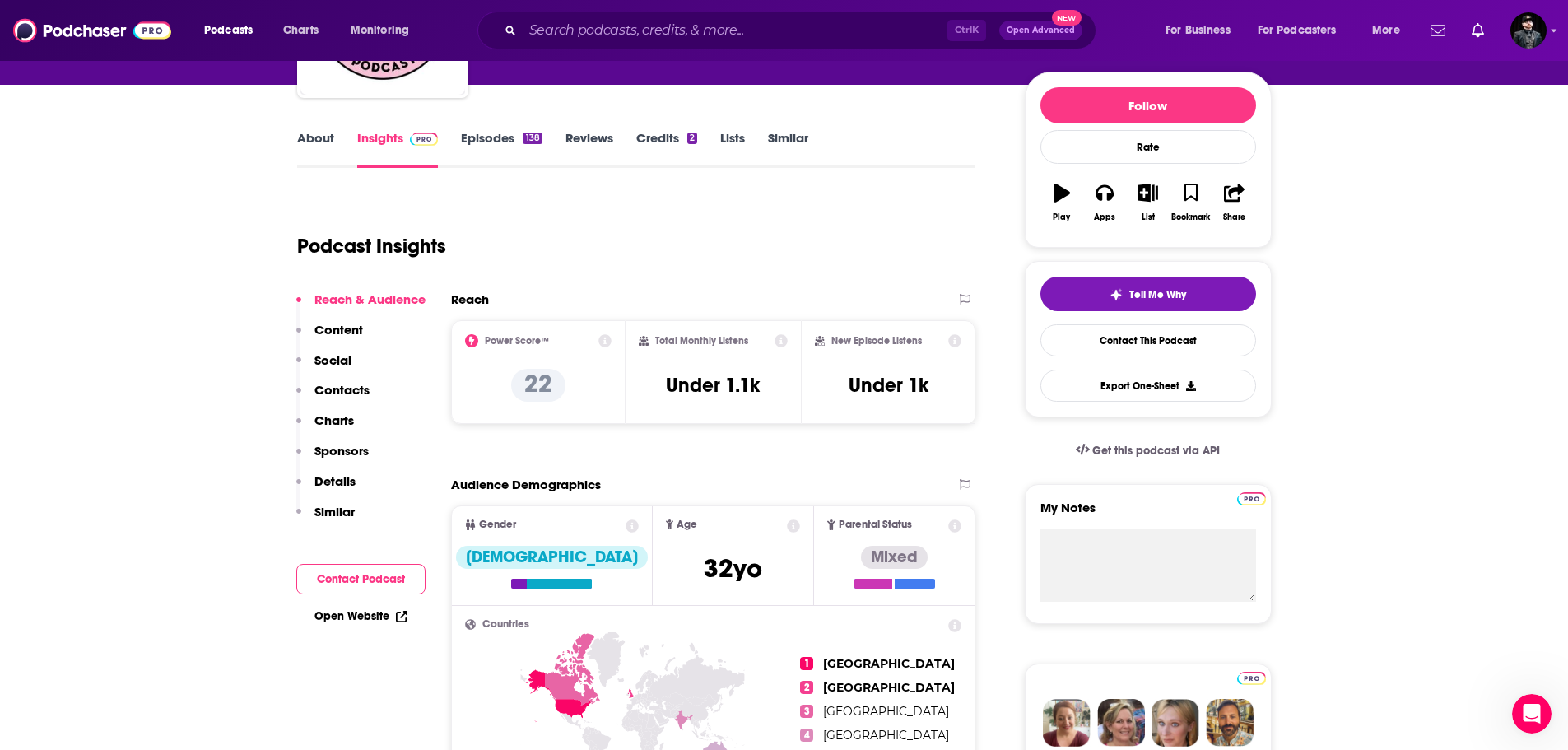
scroll to position [138, 0]
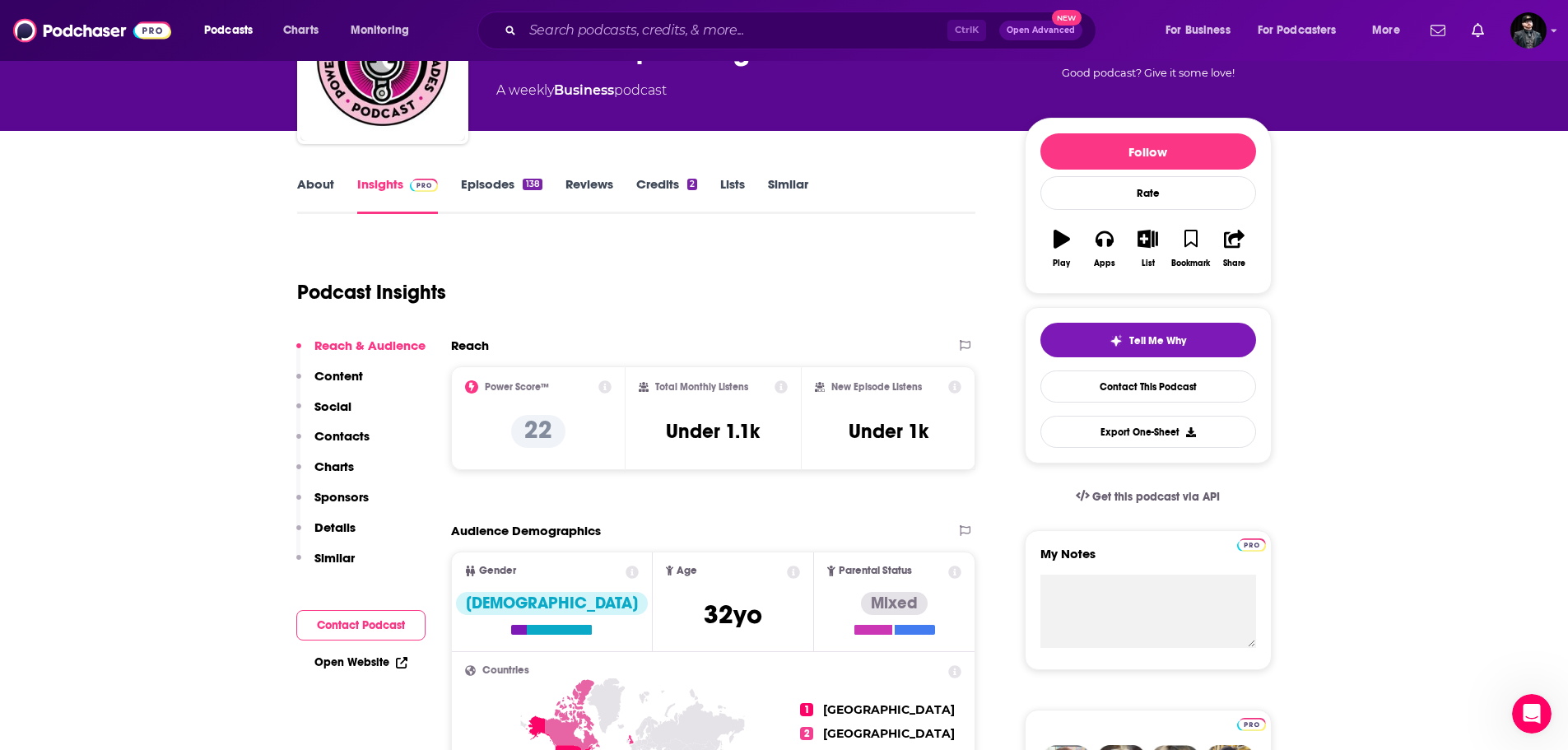
click at [955, 387] on icon at bounding box center [954, 386] width 13 height 13
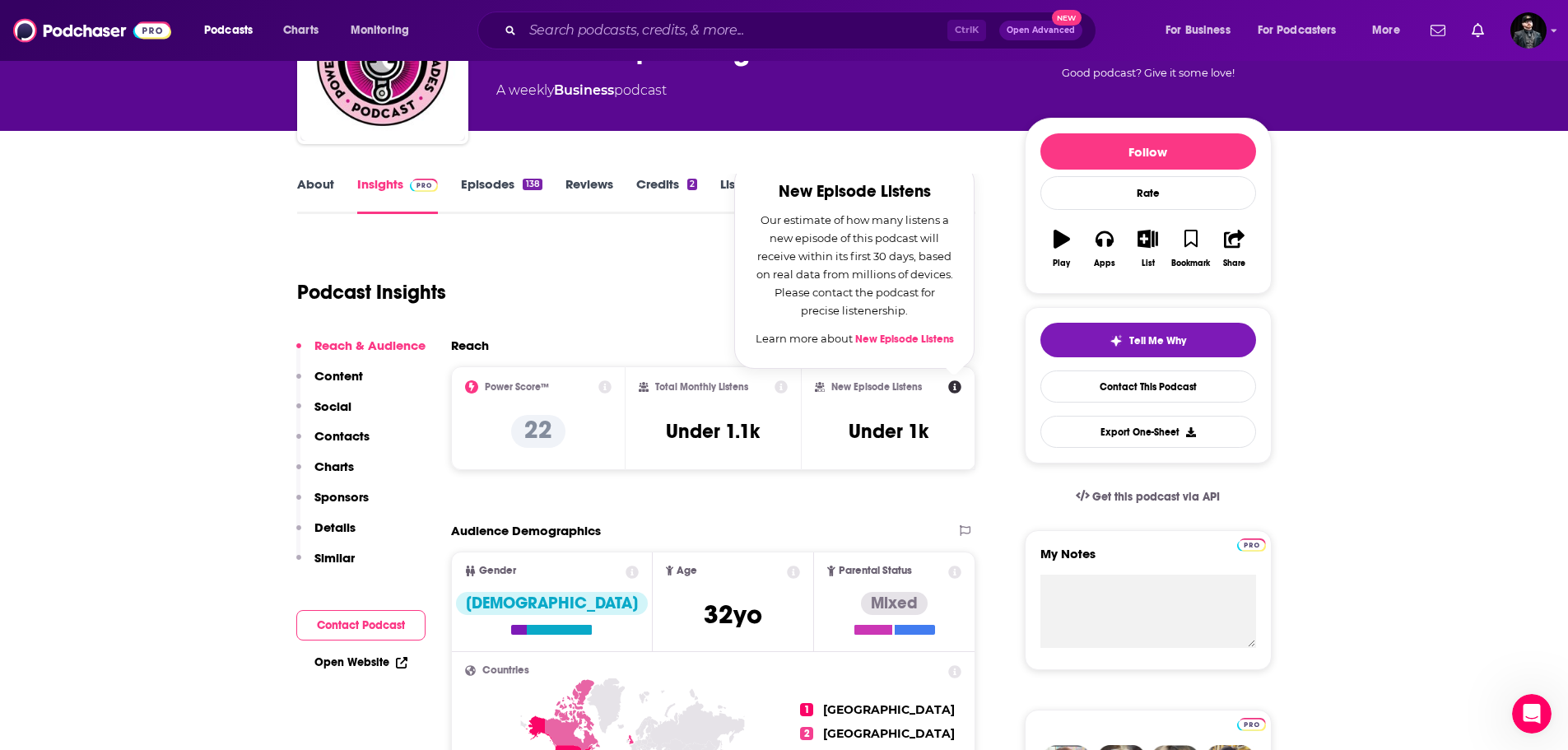
click at [955, 387] on icon at bounding box center [954, 386] width 13 height 13
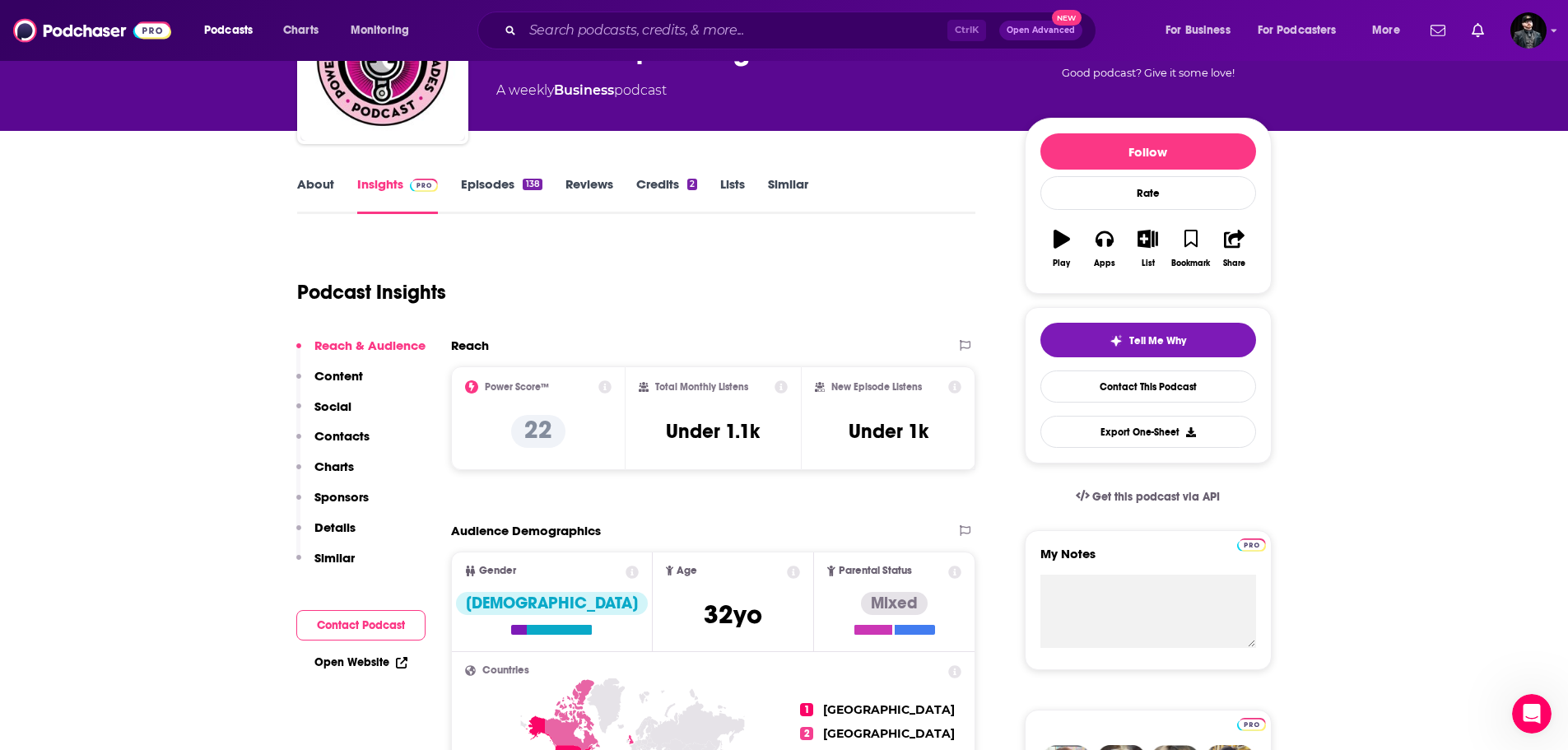
click at [608, 388] on icon at bounding box center [605, 386] width 13 height 13
click at [807, 317] on div "Podcast Insights" at bounding box center [630, 282] width 666 height 84
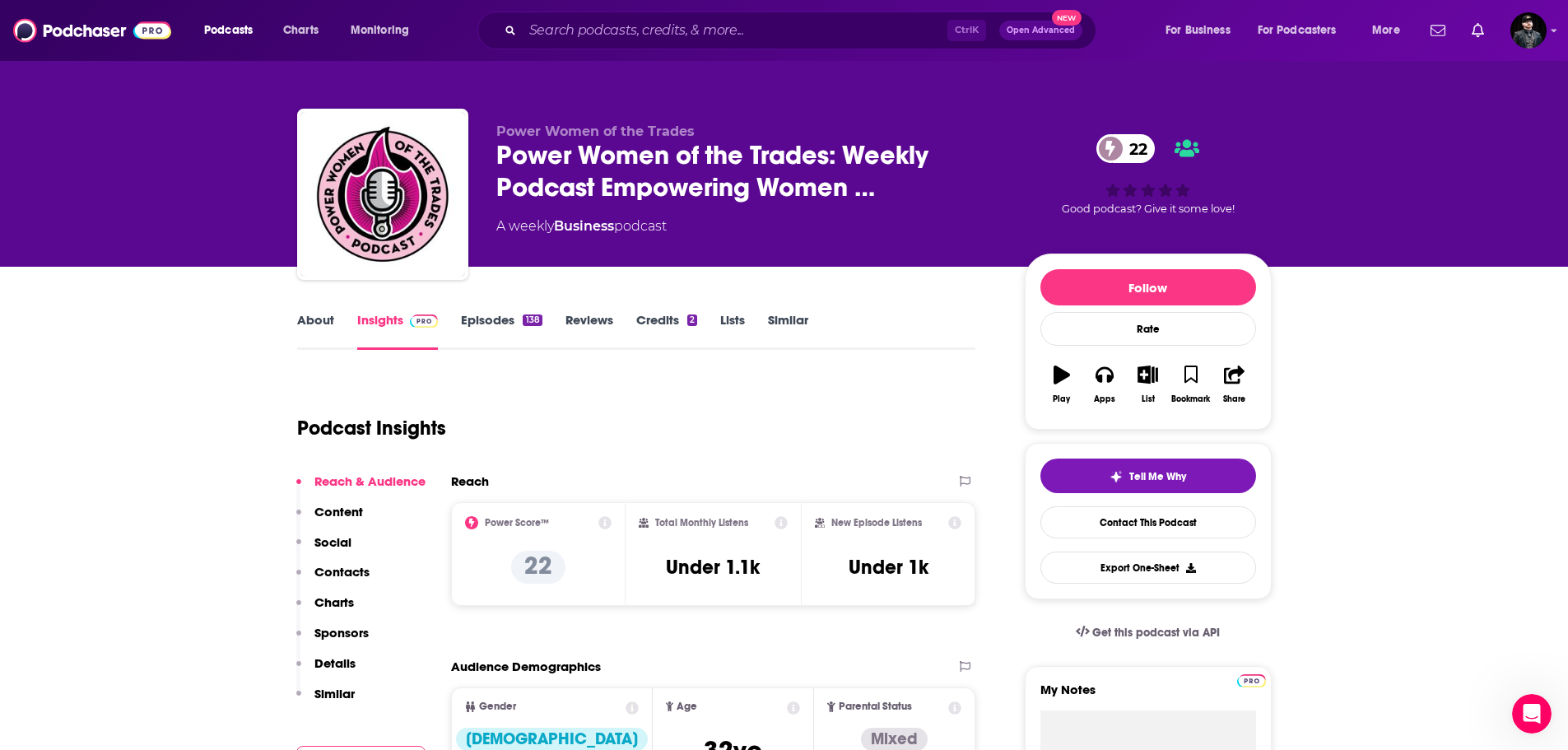
scroll to position [0, 0]
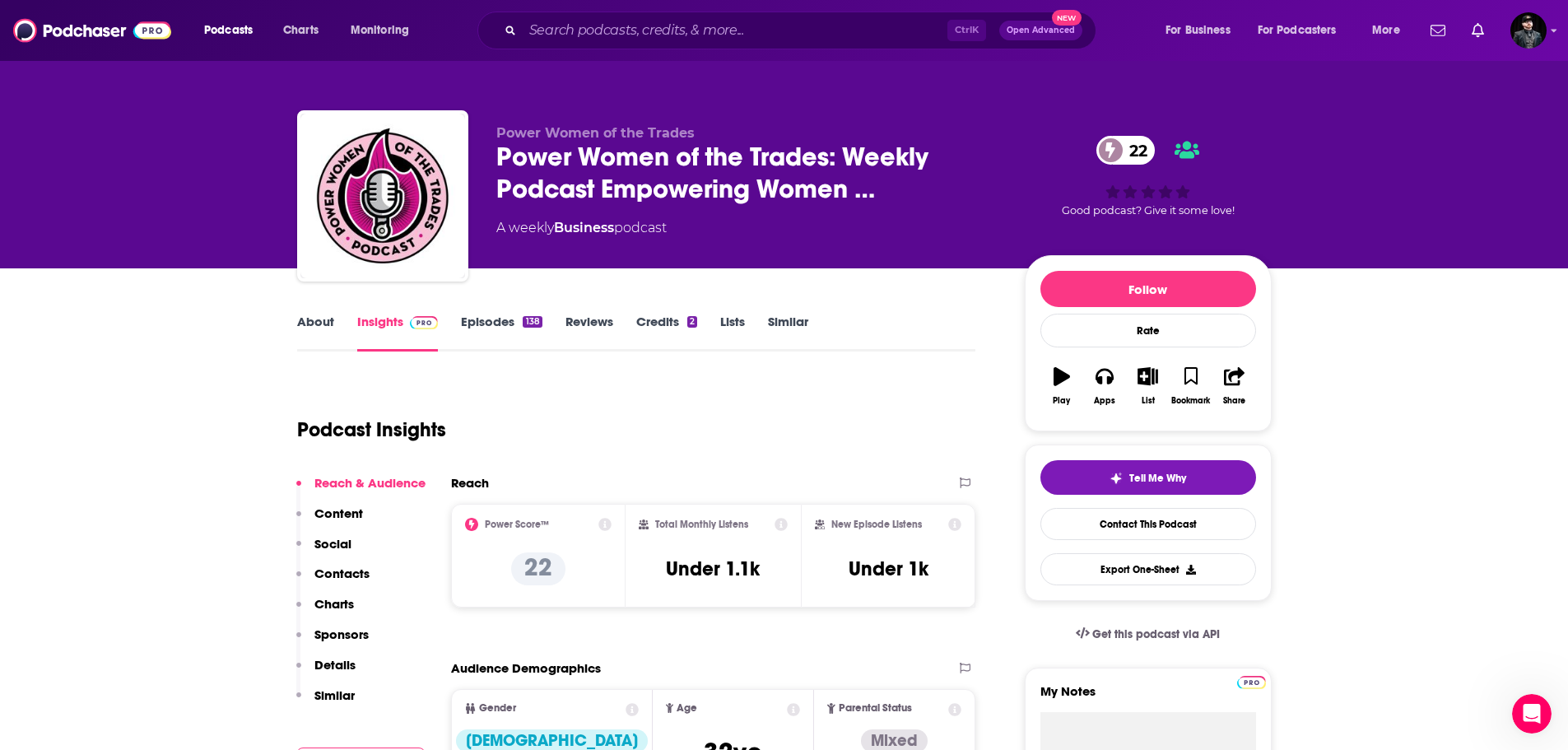
click at [488, 329] on link "Episodes 138" at bounding box center [501, 332] width 80 height 38
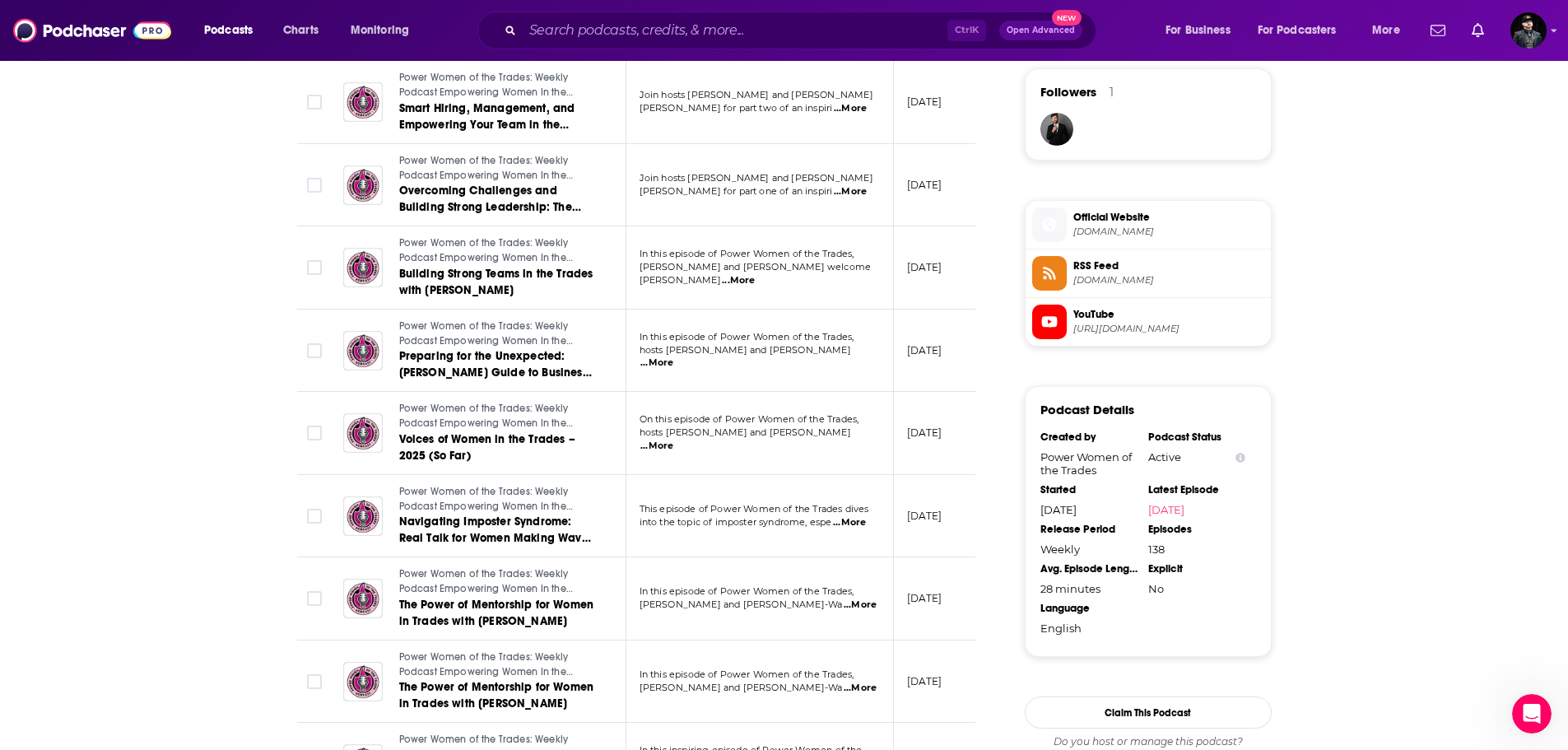
scroll to position [1234, 0]
